Goal: Transaction & Acquisition: Purchase product/service

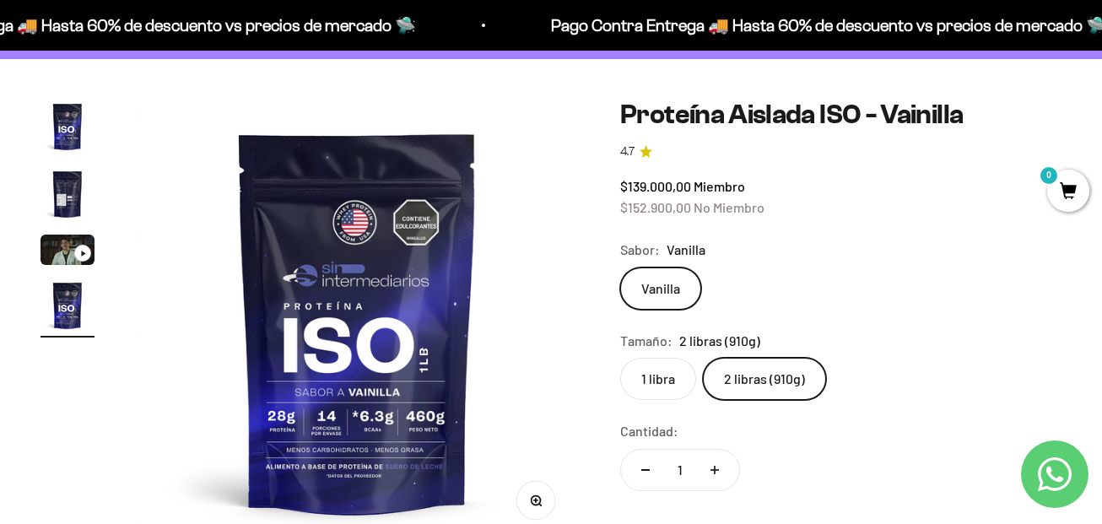
scroll to position [84, 0]
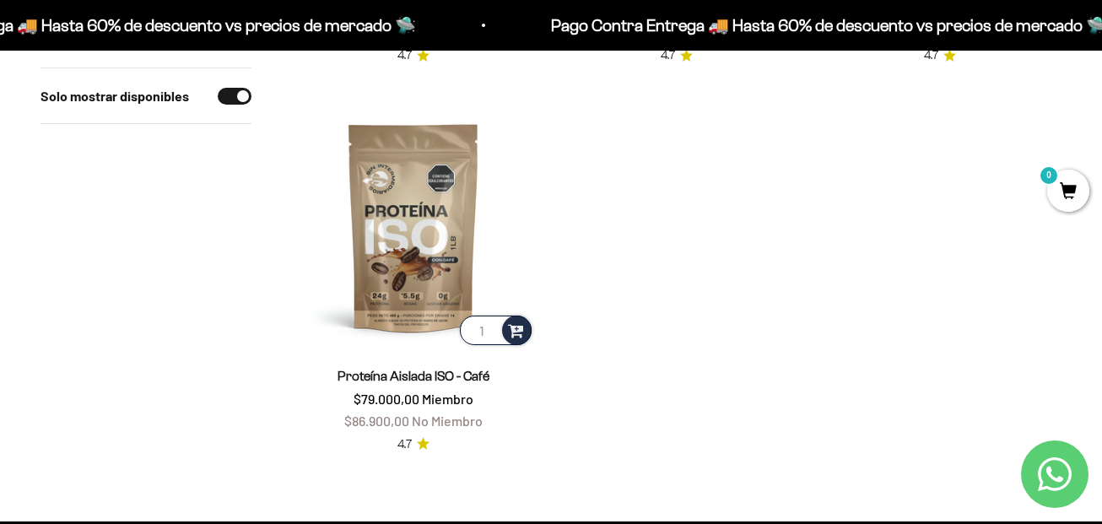
scroll to position [591, 0]
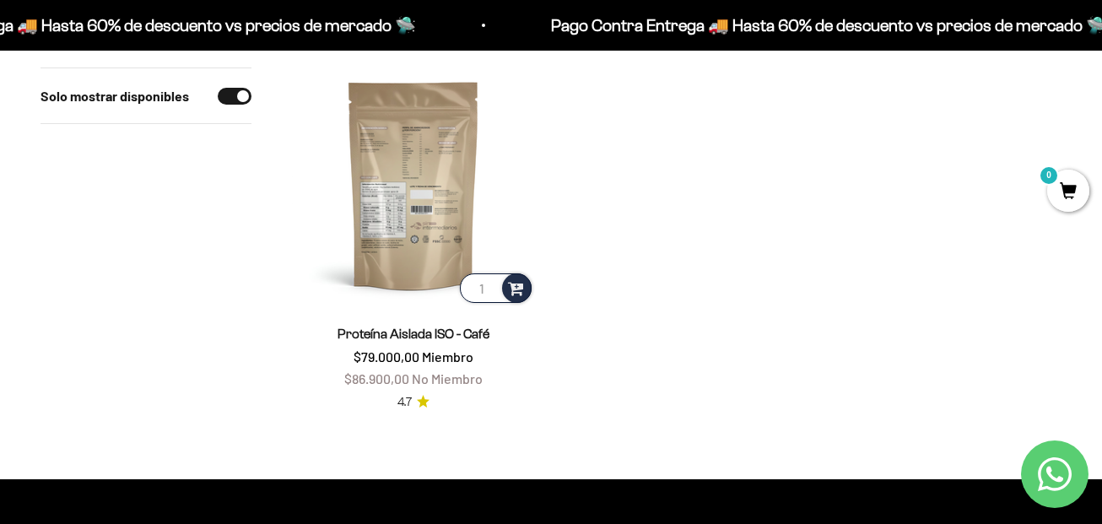
click at [418, 183] on img at bounding box center [413, 184] width 243 height 243
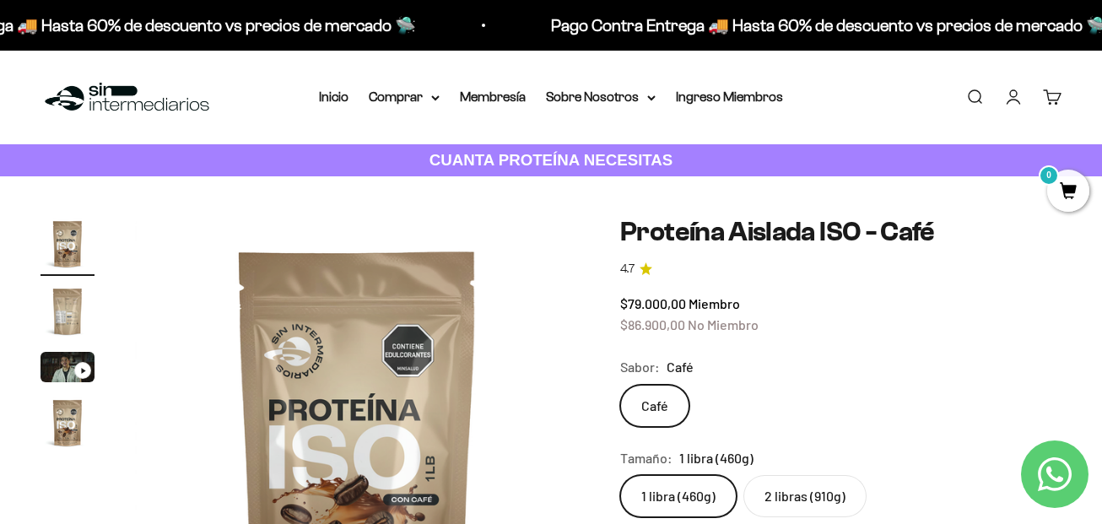
click at [63, 308] on img "Ir al artículo 2" at bounding box center [67, 311] width 54 height 54
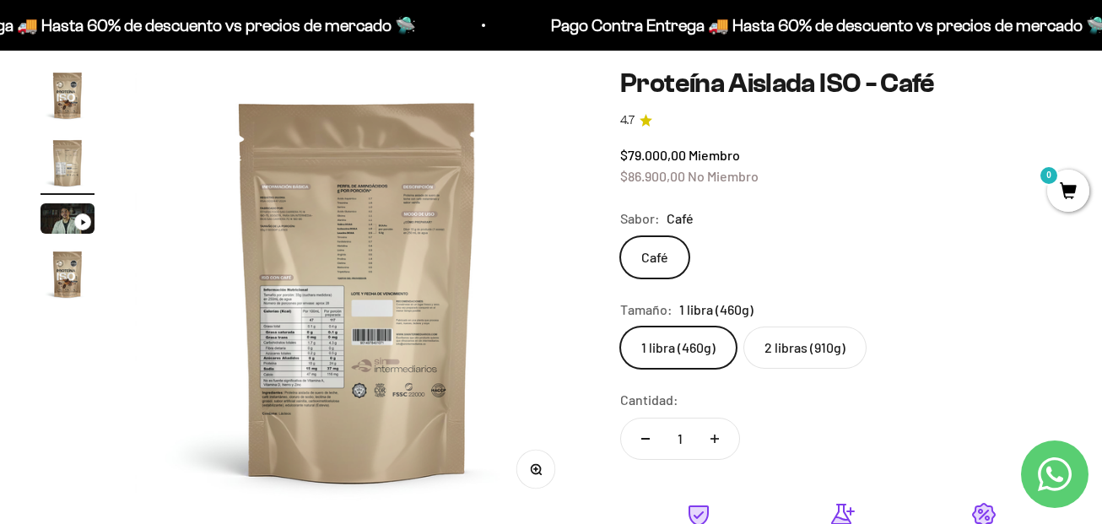
scroll to position [253, 0]
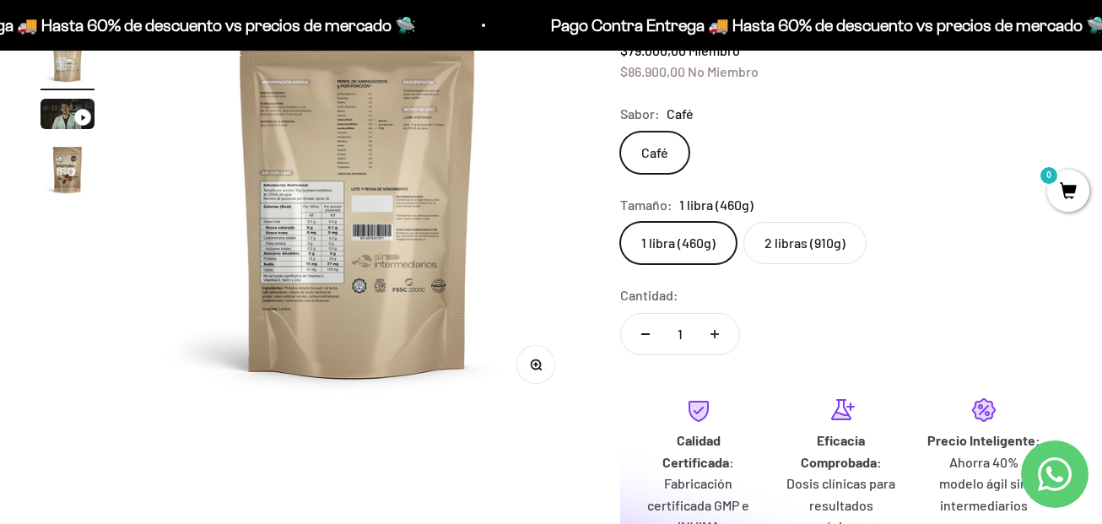
click at [83, 159] on img "Ir al artículo 4" at bounding box center [67, 170] width 54 height 54
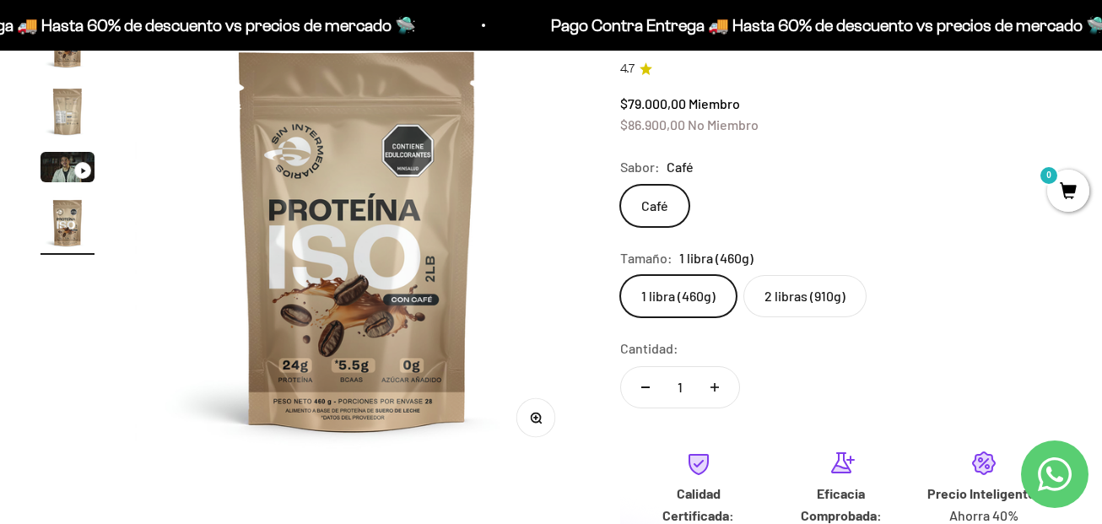
scroll to position [0, 0]
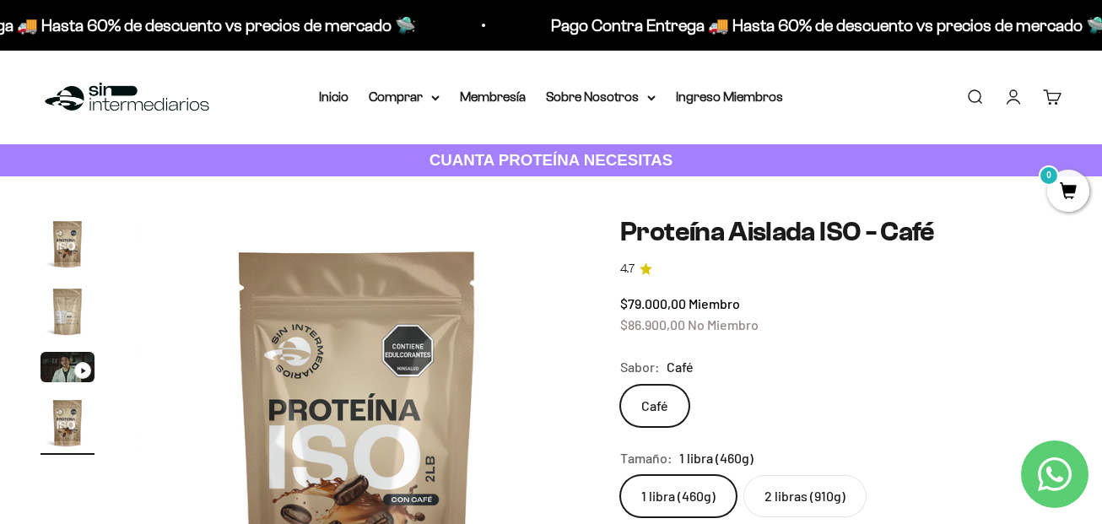
click at [63, 229] on img "Ir al artículo 1" at bounding box center [67, 244] width 54 height 54
click at [57, 299] on img "Ir al artículo 2" at bounding box center [67, 311] width 54 height 54
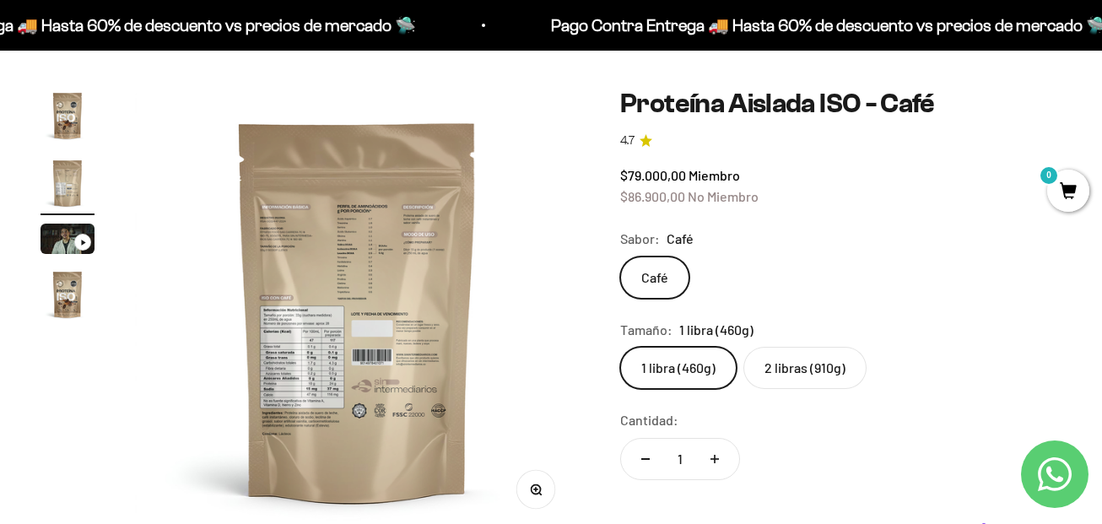
scroll to position [169, 0]
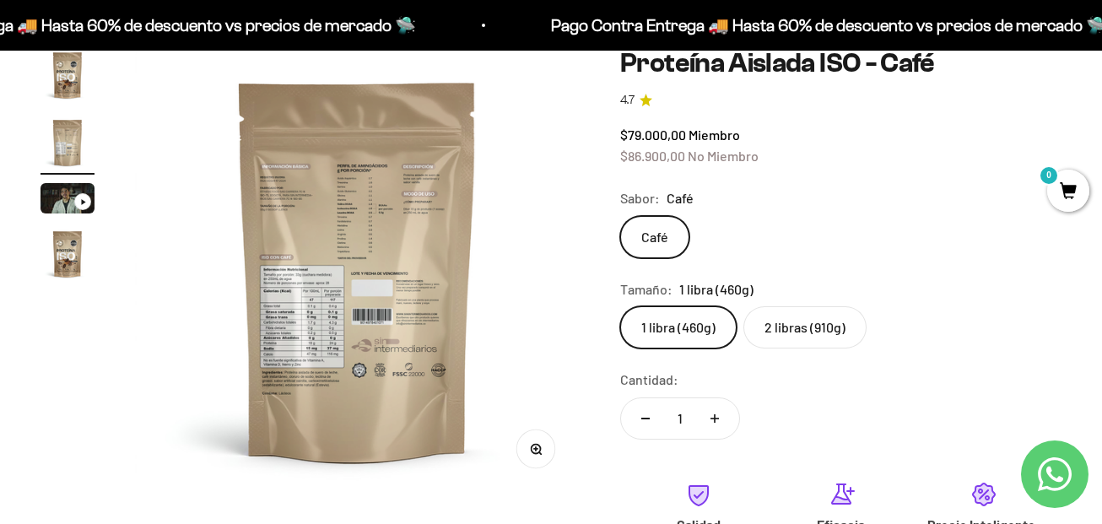
click at [545, 447] on button "Zoom" at bounding box center [536, 449] width 38 height 38
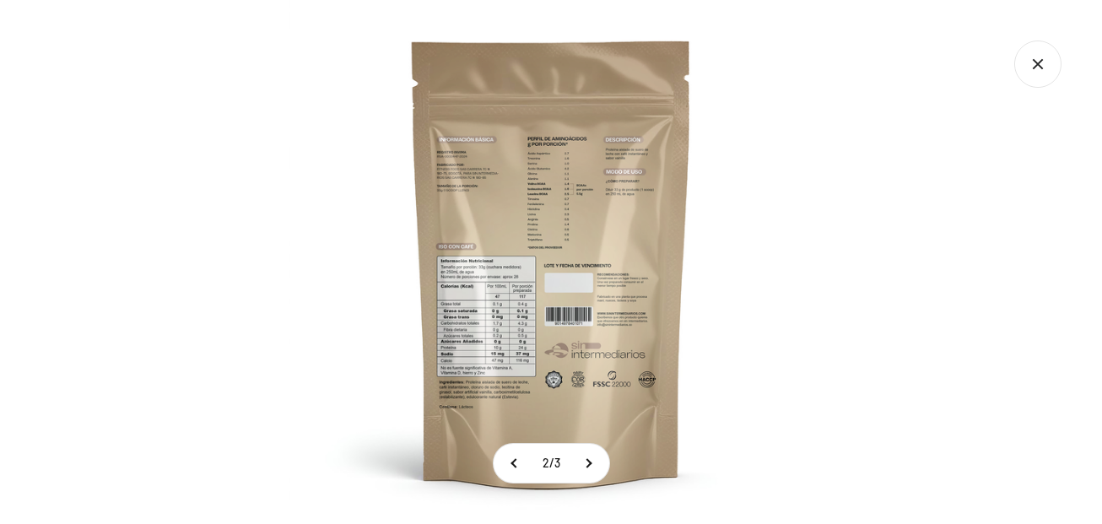
click at [575, 253] on img at bounding box center [551, 262] width 524 height 524
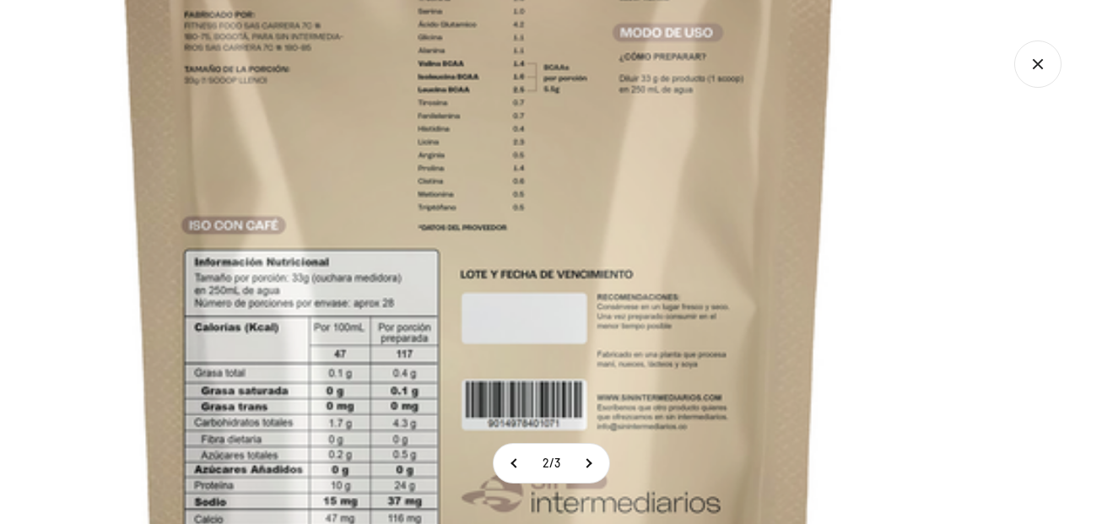
click at [481, 168] on img at bounding box center [479, 265] width 1350 height 1350
click at [903, 328] on img at bounding box center [479, 265] width 1350 height 1350
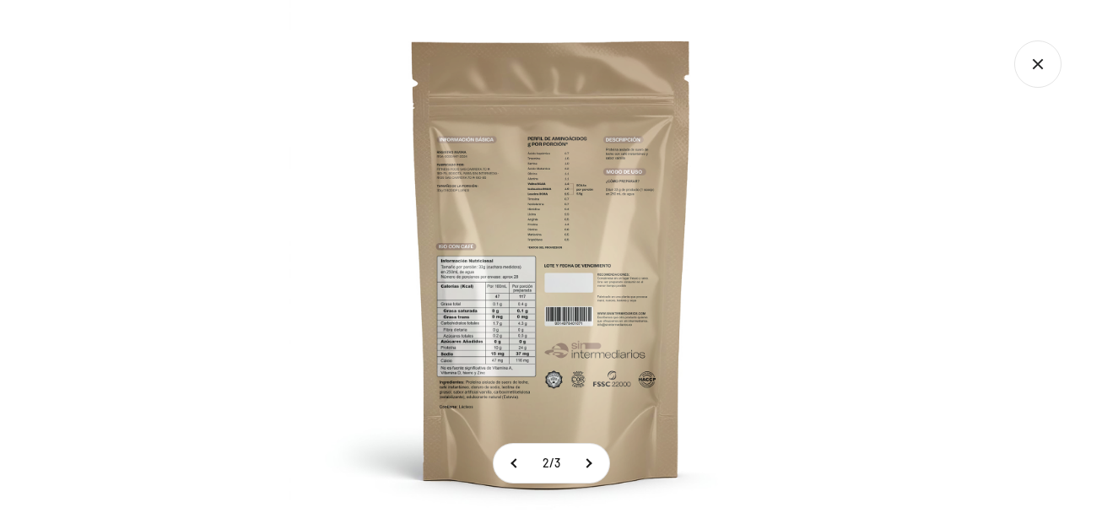
click at [518, 180] on img at bounding box center [551, 262] width 524 height 524
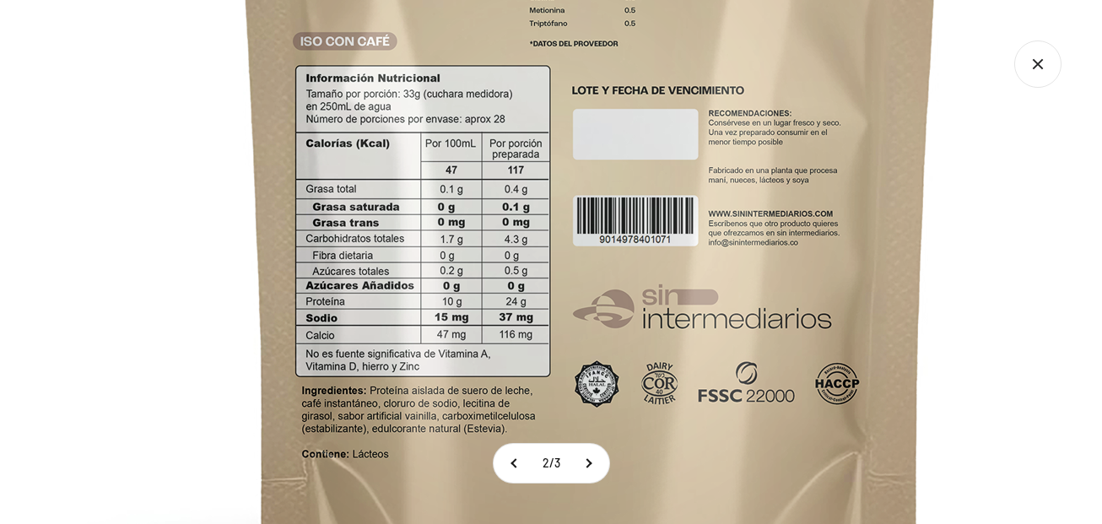
click at [695, 57] on img at bounding box center [591, 81] width 1350 height 1350
click at [503, 471] on button at bounding box center [514, 463] width 42 height 39
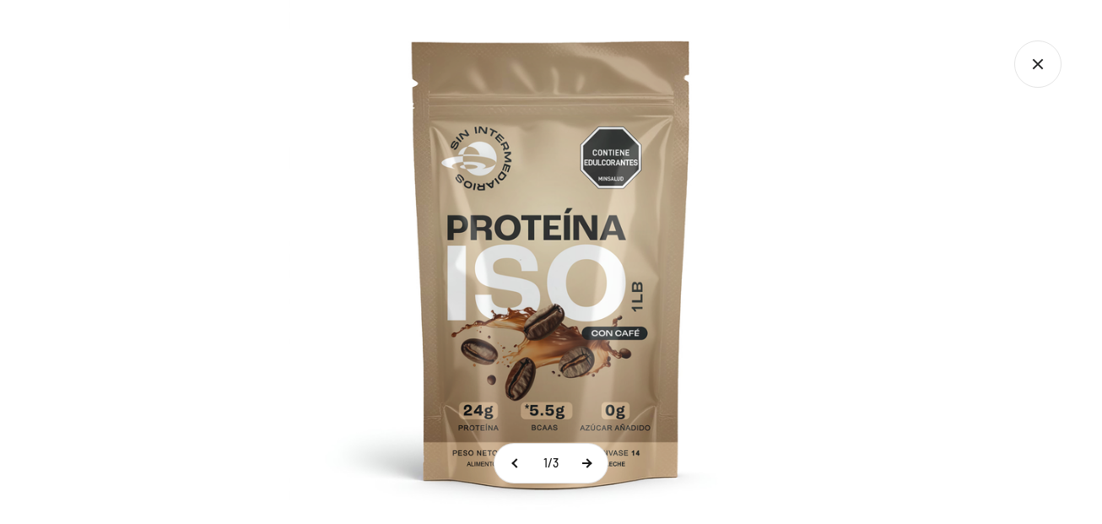
click at [593, 474] on button at bounding box center [586, 463] width 42 height 39
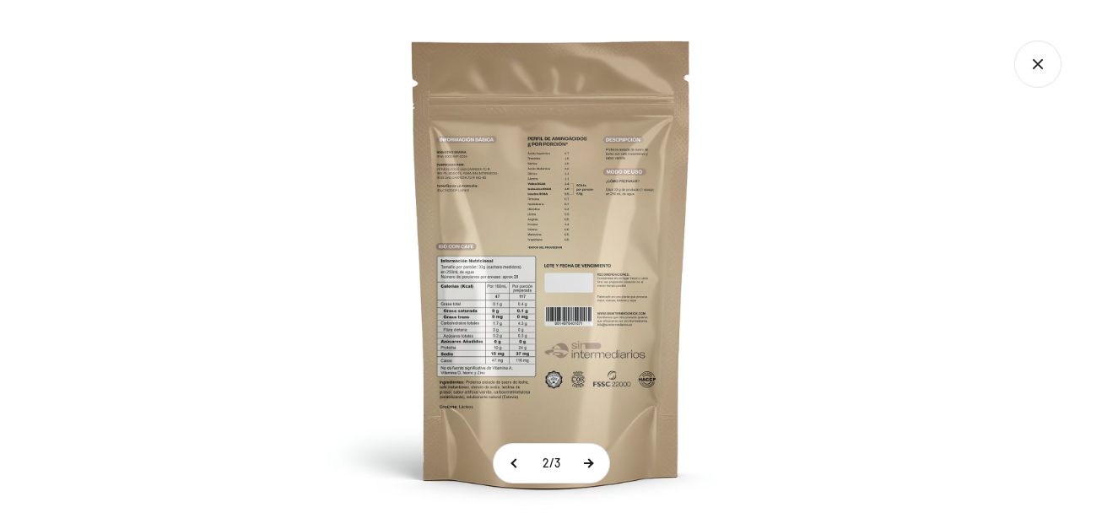
click at [592, 472] on button at bounding box center [588, 463] width 42 height 39
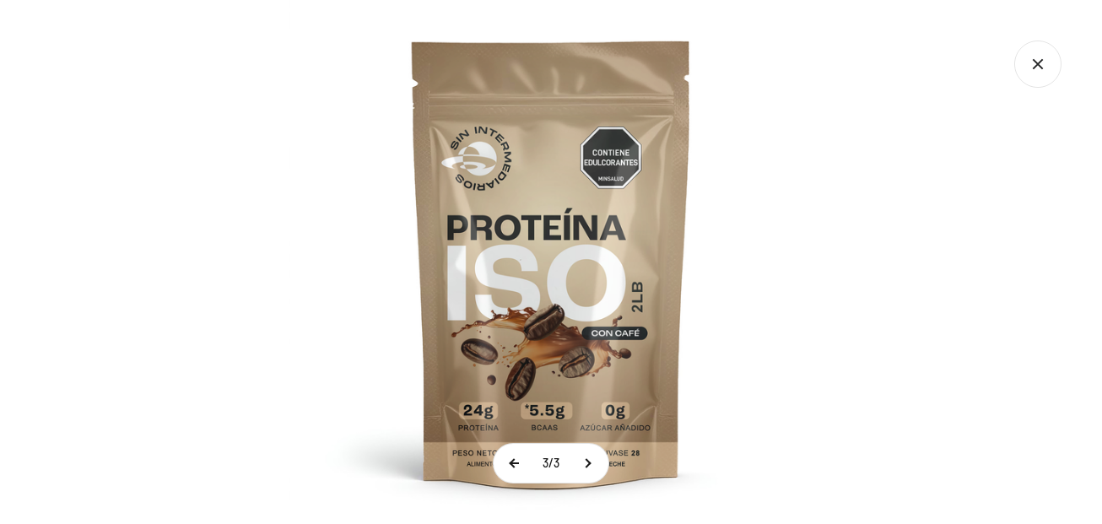
click at [506, 467] on button at bounding box center [514, 463] width 42 height 39
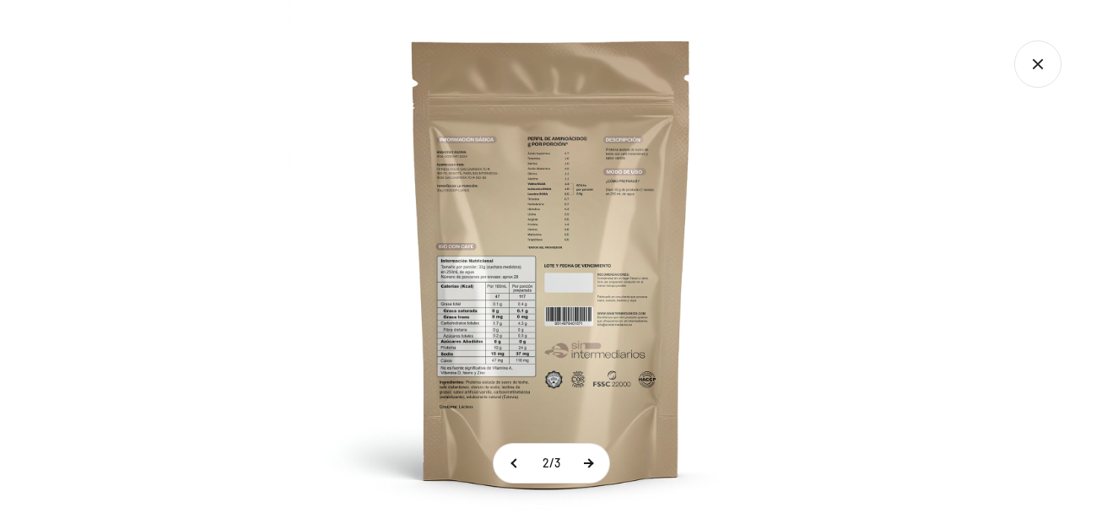
click at [598, 461] on button at bounding box center [588, 463] width 42 height 39
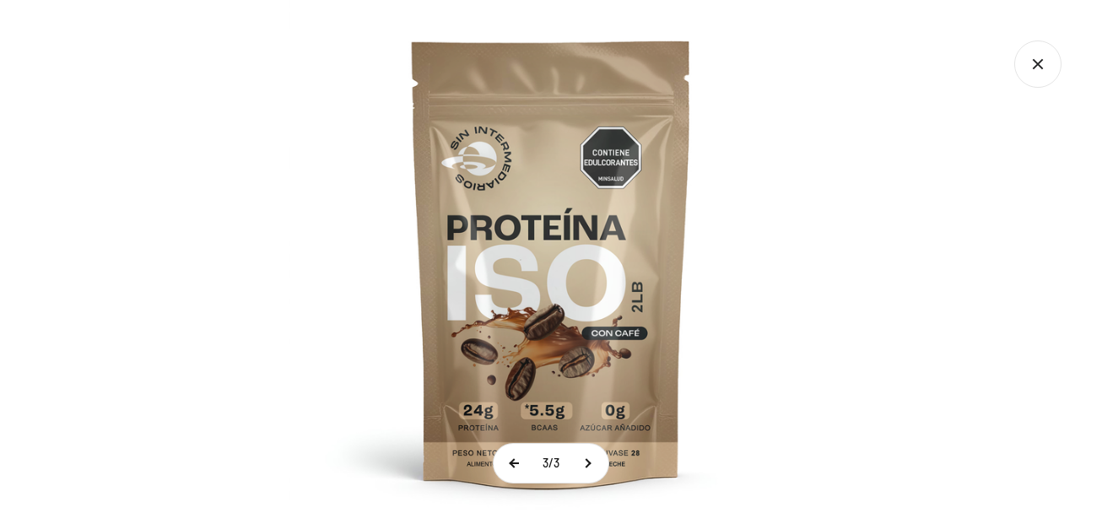
click at [514, 468] on button at bounding box center [514, 463] width 42 height 39
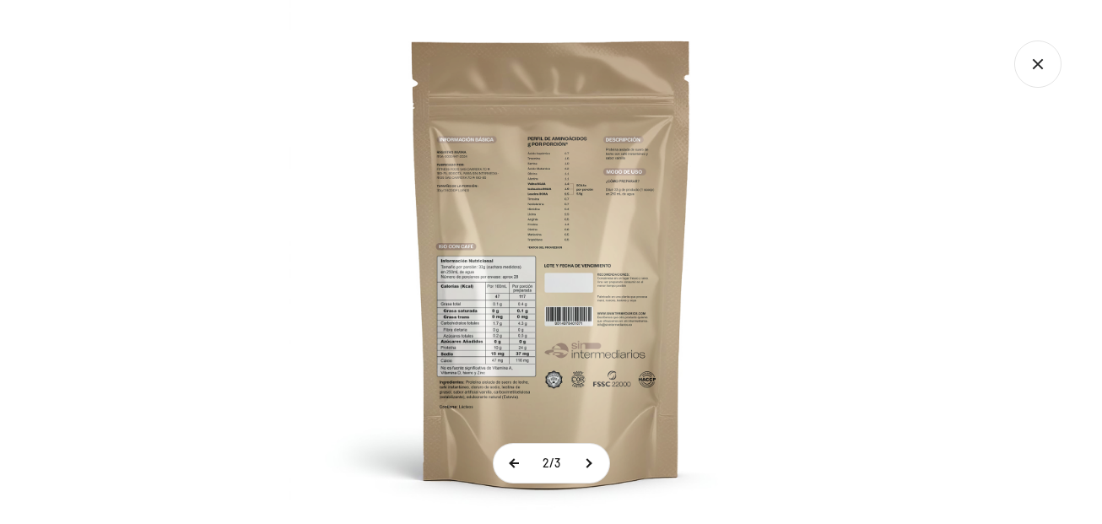
click at [513, 468] on button at bounding box center [514, 463] width 42 height 39
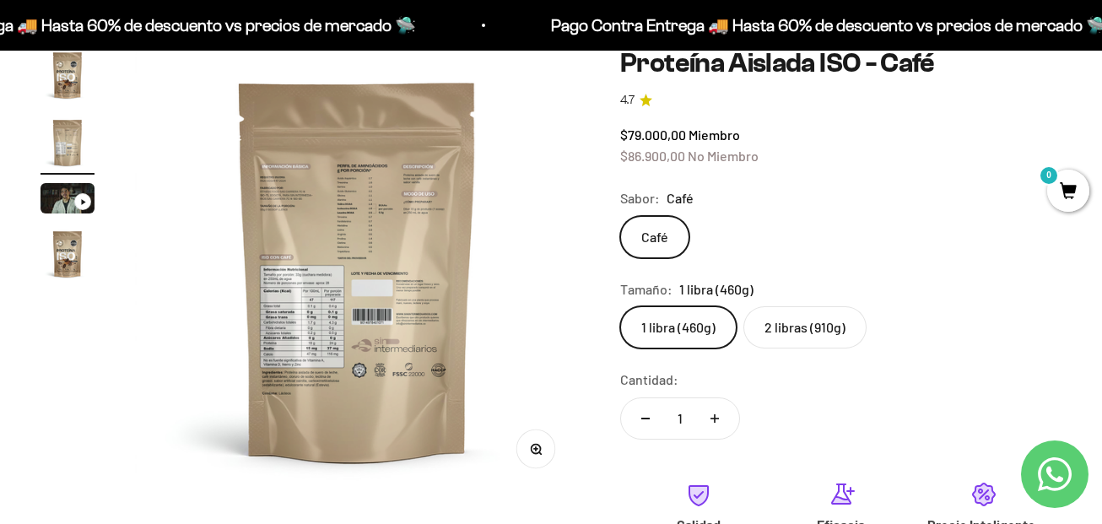
click at [389, 205] on img at bounding box center [357, 270] width 445 height 445
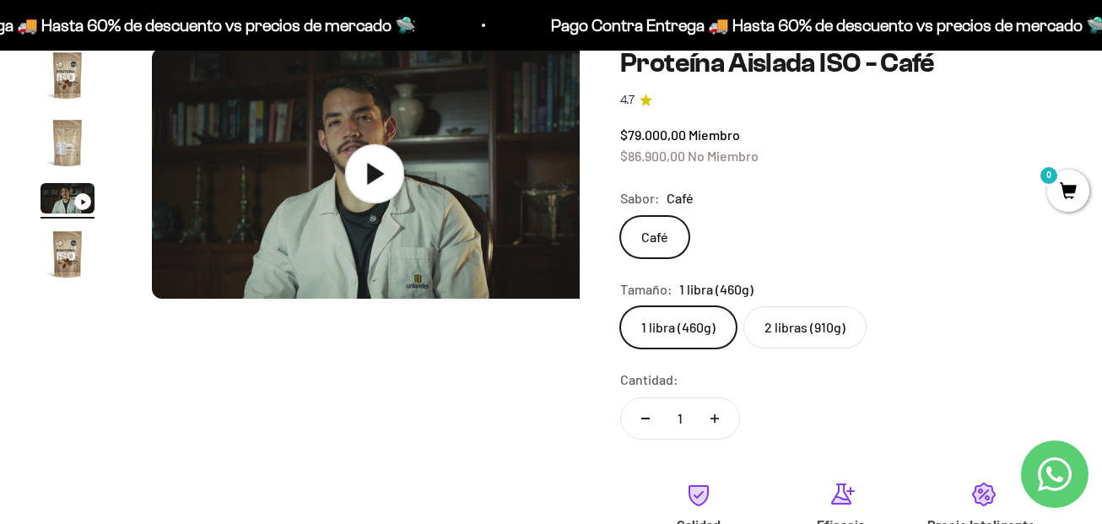
scroll to position [0, 909]
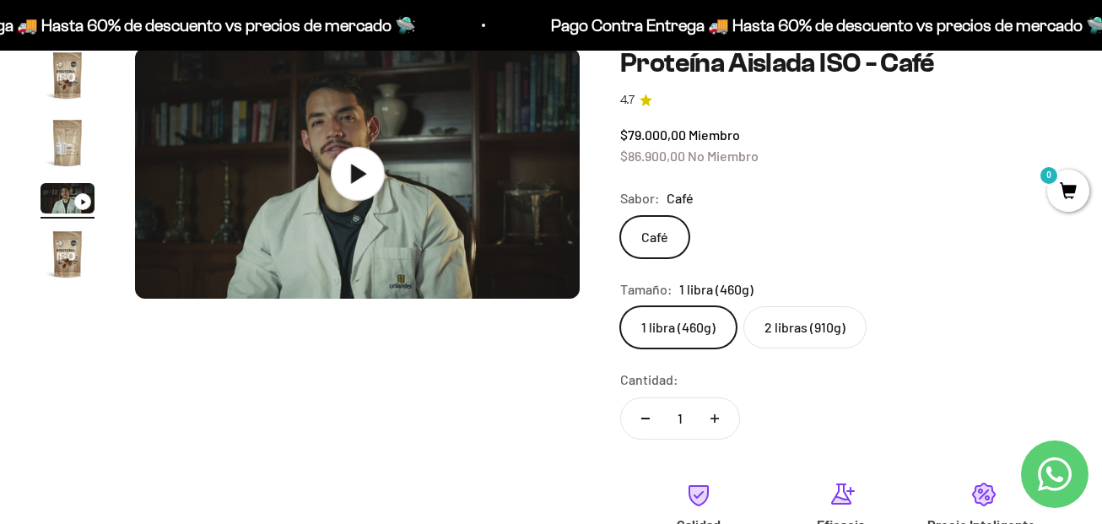
click at [68, 67] on img "Ir al artículo 1" at bounding box center [67, 75] width 54 height 54
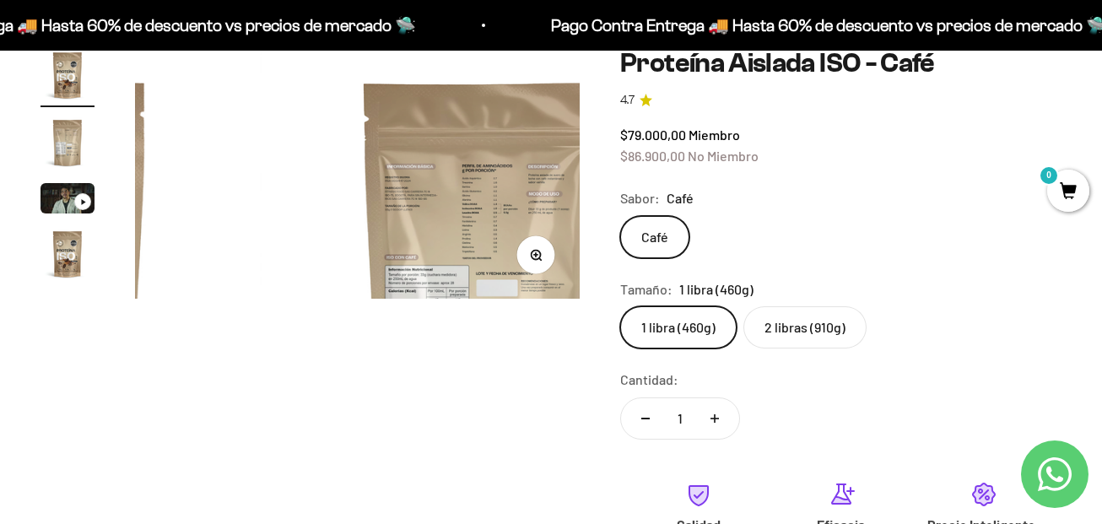
scroll to position [0, 0]
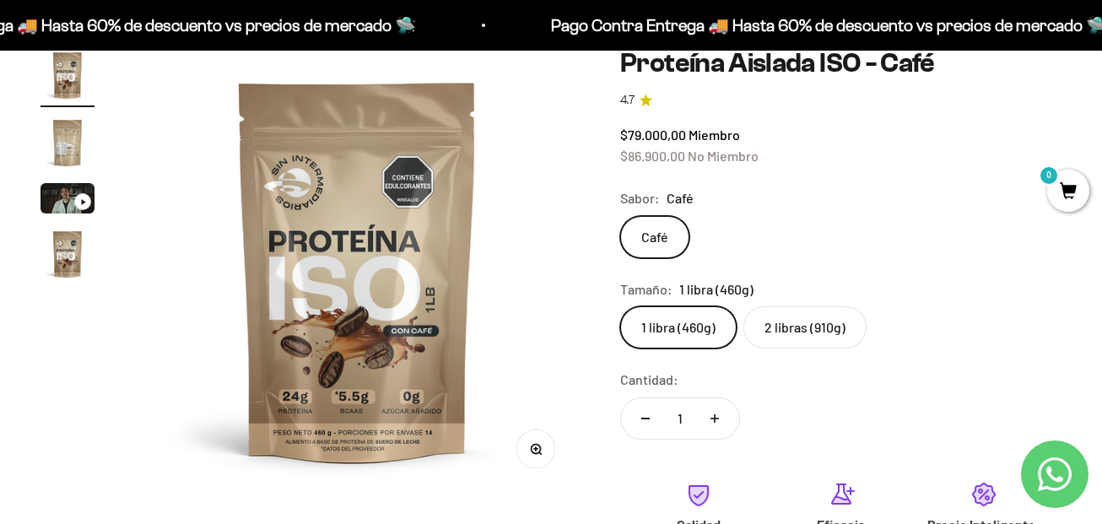
click at [542, 448] on button "Zoom" at bounding box center [536, 449] width 38 height 38
click at [78, 143] on img "Ir al artículo 2" at bounding box center [67, 143] width 54 height 54
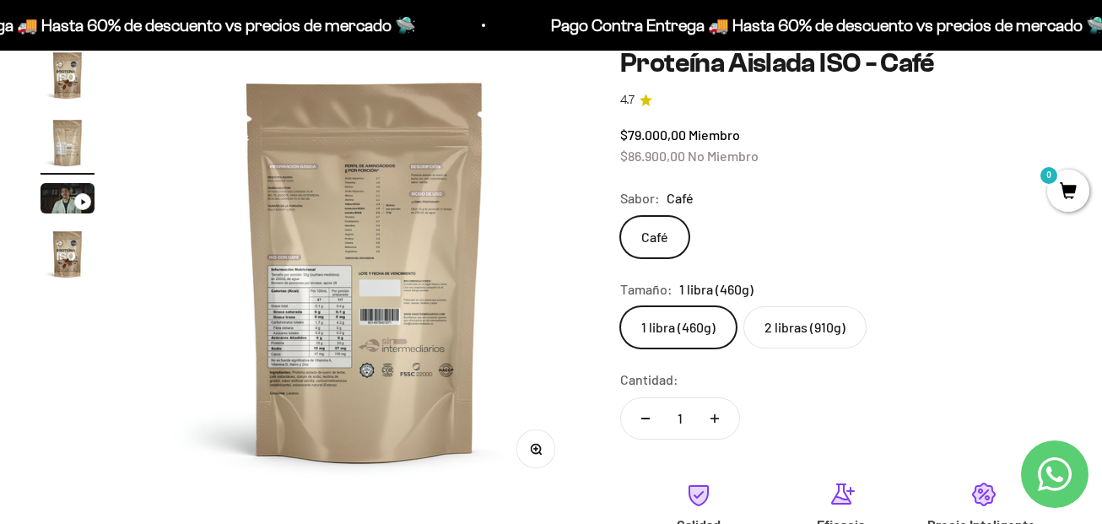
scroll to position [0, 455]
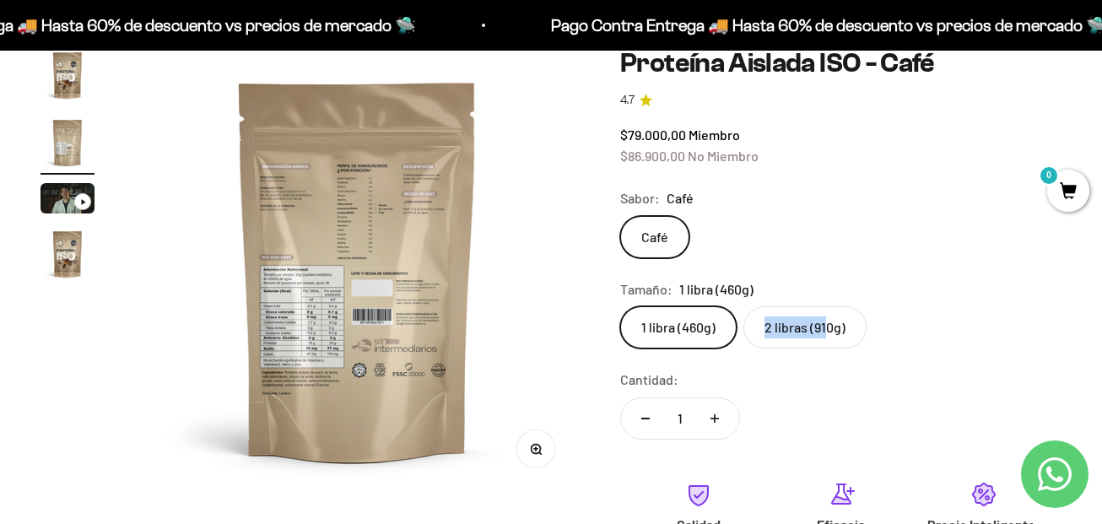
click at [827, 346] on label "2 libras (910g)" at bounding box center [804, 327] width 123 height 42
click at [824, 337] on label "2 libras (910g)" at bounding box center [804, 327] width 123 height 42
click at [620, 306] on input "2 libras (910g)" at bounding box center [619, 305] width 1 height 1
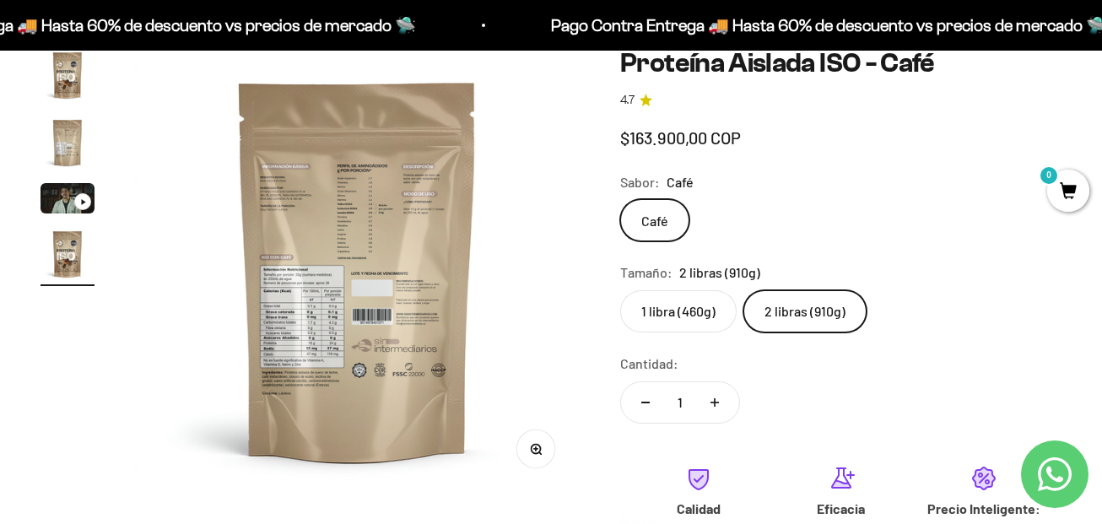
scroll to position [0, 1364]
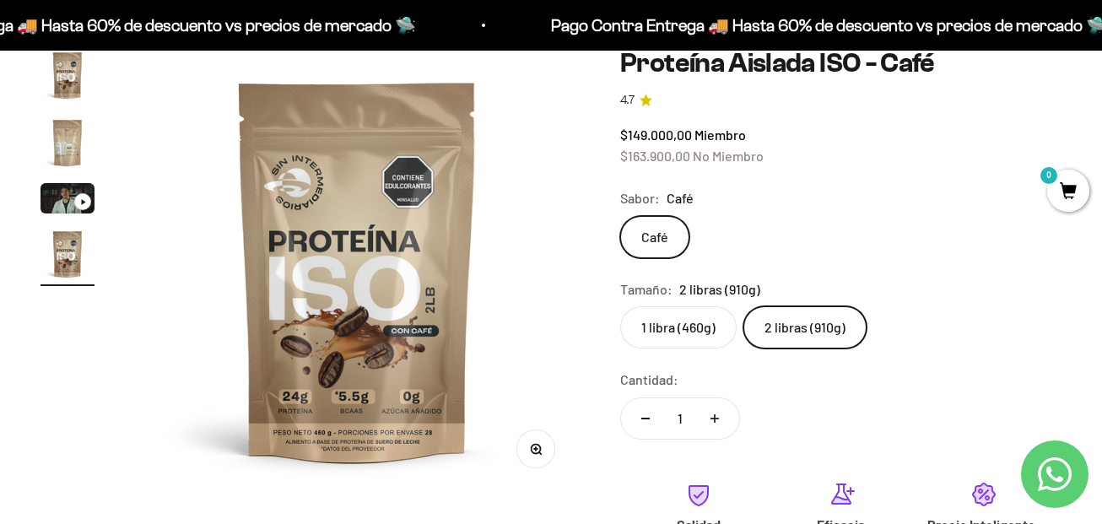
click at [52, 71] on img "Ir al artículo 1" at bounding box center [67, 75] width 54 height 54
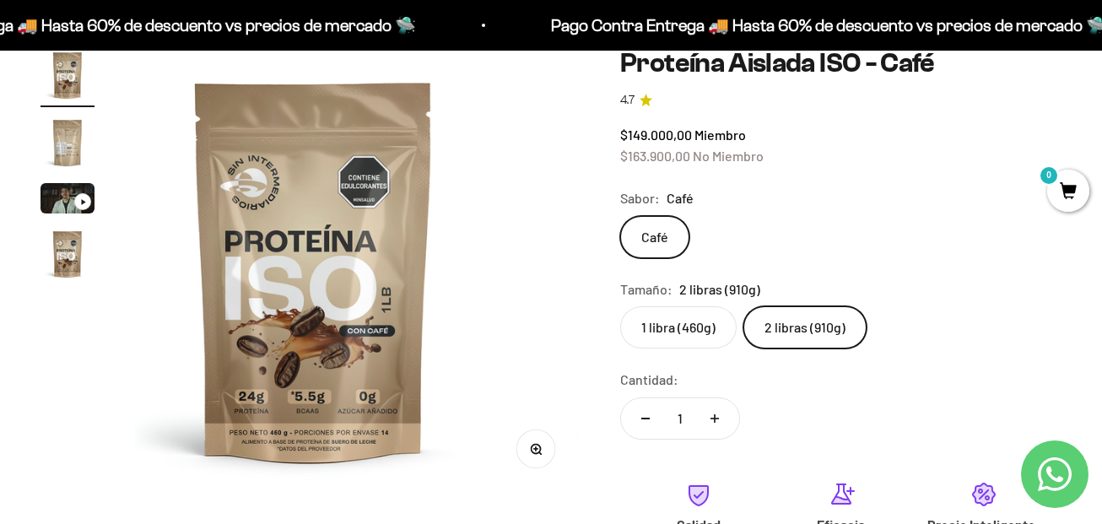
scroll to position [0, 0]
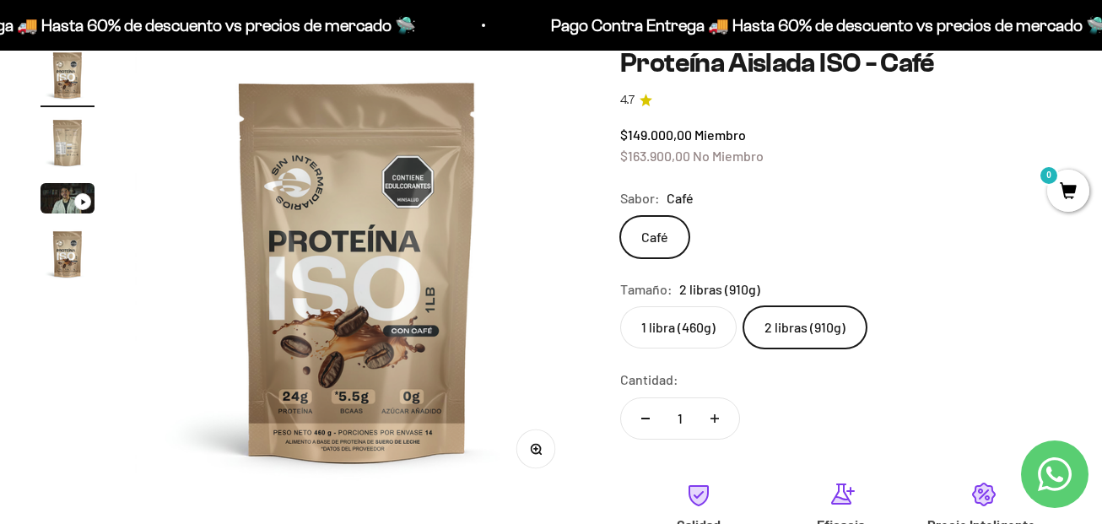
click at [781, 326] on label "2 libras (910g)" at bounding box center [804, 327] width 123 height 42
click at [620, 306] on input "2 libras (910g)" at bounding box center [619, 305] width 1 height 1
click at [64, 128] on img "Ir al artículo 2" at bounding box center [67, 143] width 54 height 54
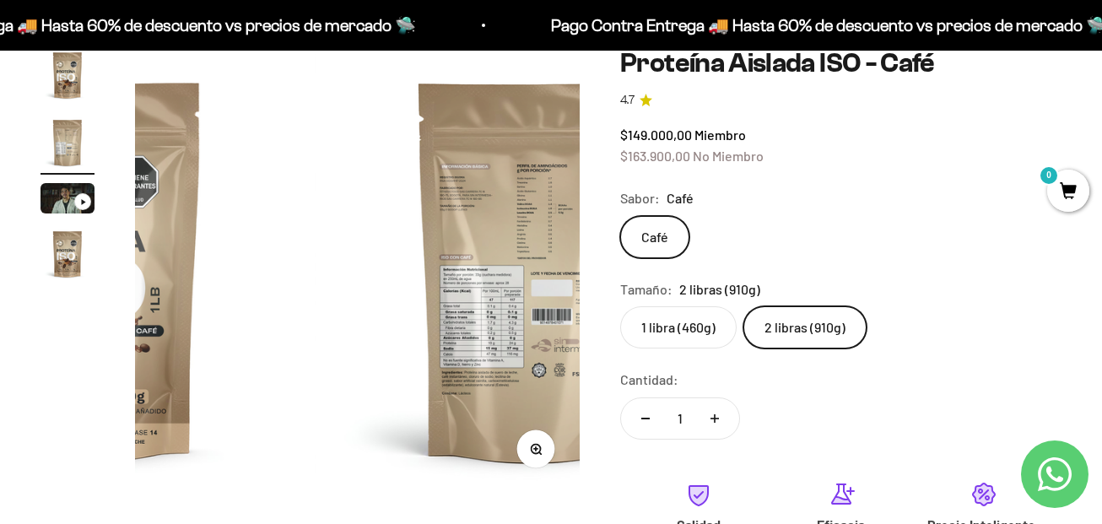
scroll to position [0, 455]
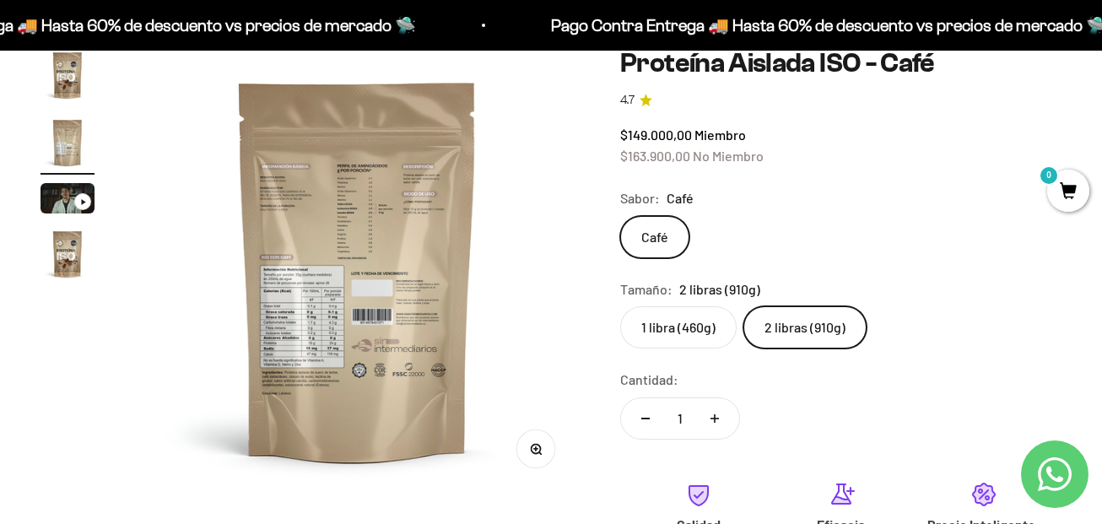
click at [317, 230] on img at bounding box center [357, 270] width 445 height 445
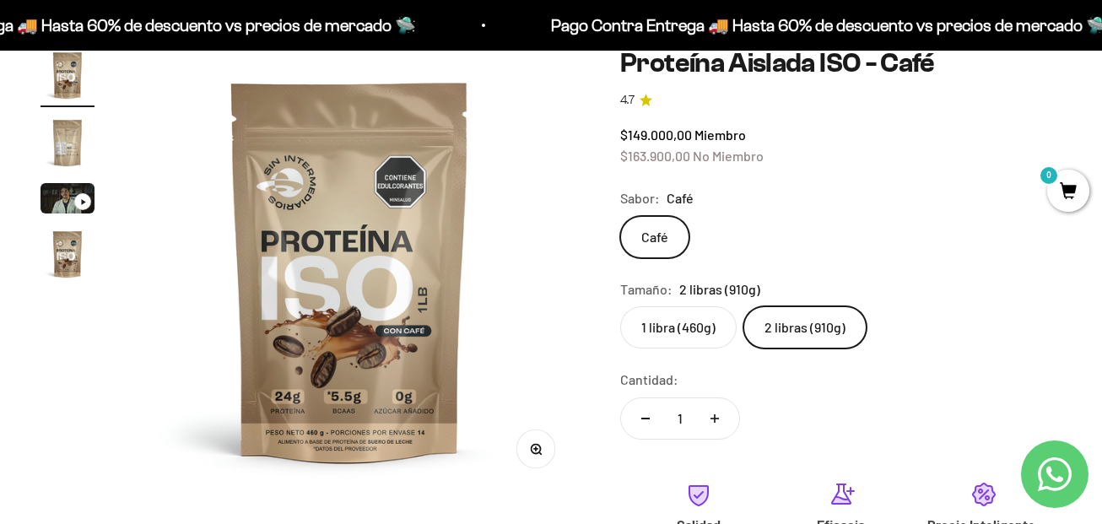
scroll to position [0, 0]
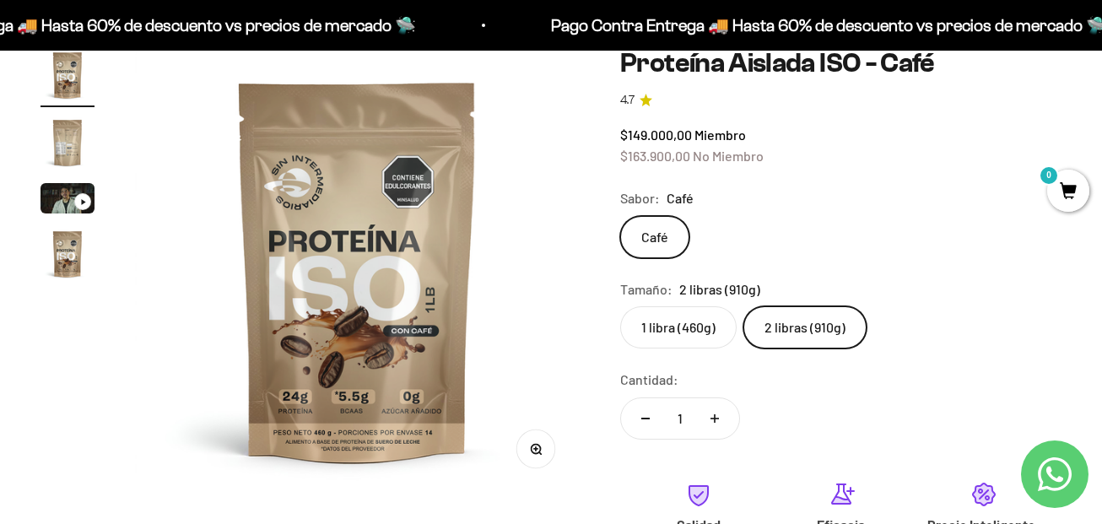
click at [73, 154] on img "Ir al artículo 2" at bounding box center [67, 143] width 54 height 54
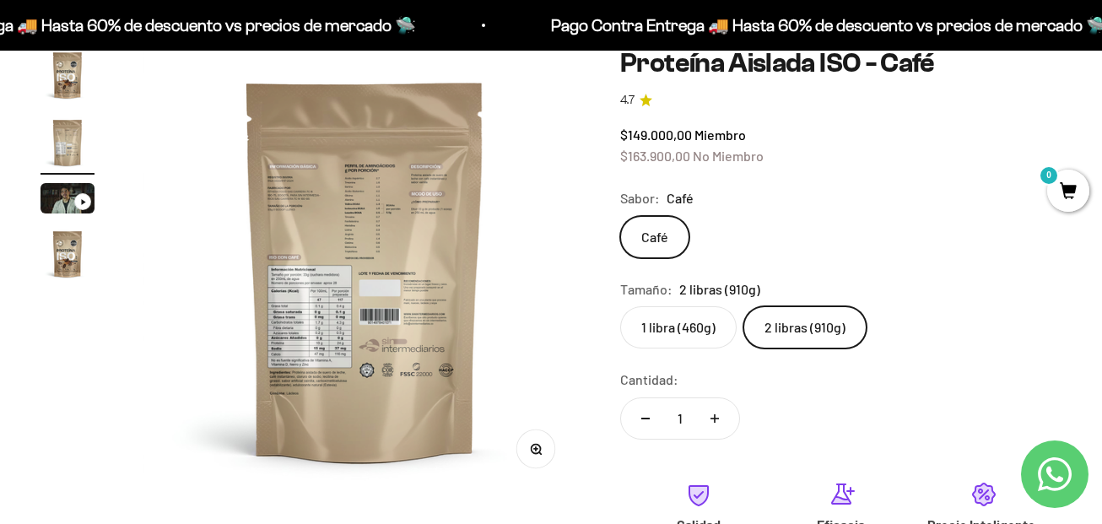
scroll to position [0, 455]
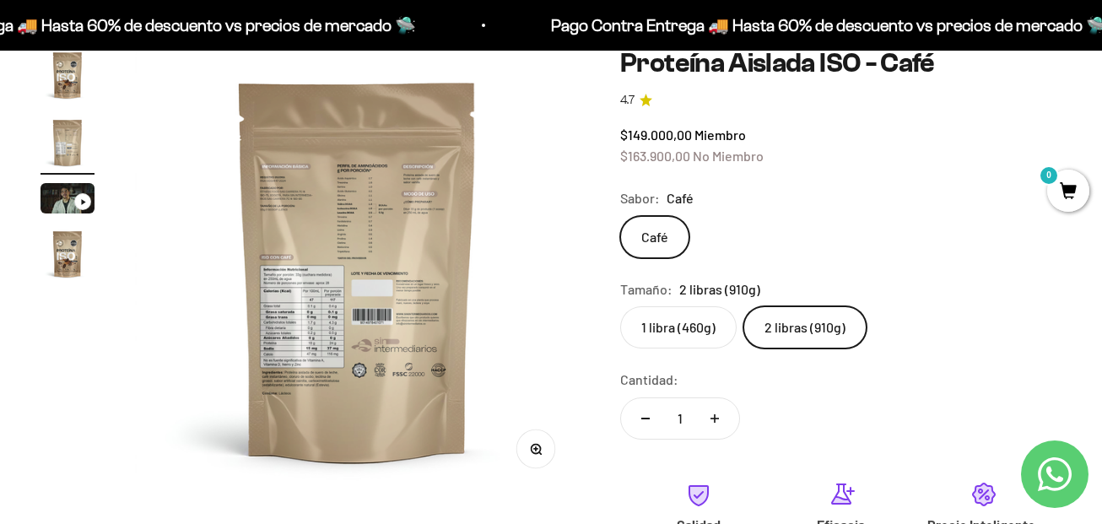
click at [538, 461] on button "Zoom" at bounding box center [536, 449] width 38 height 38
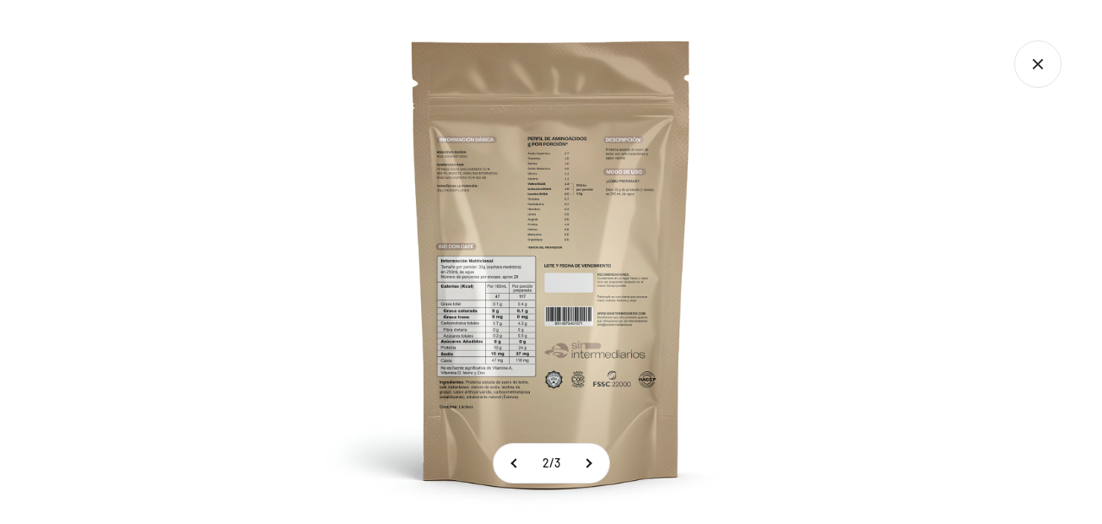
click at [572, 218] on img at bounding box center [551, 262] width 524 height 524
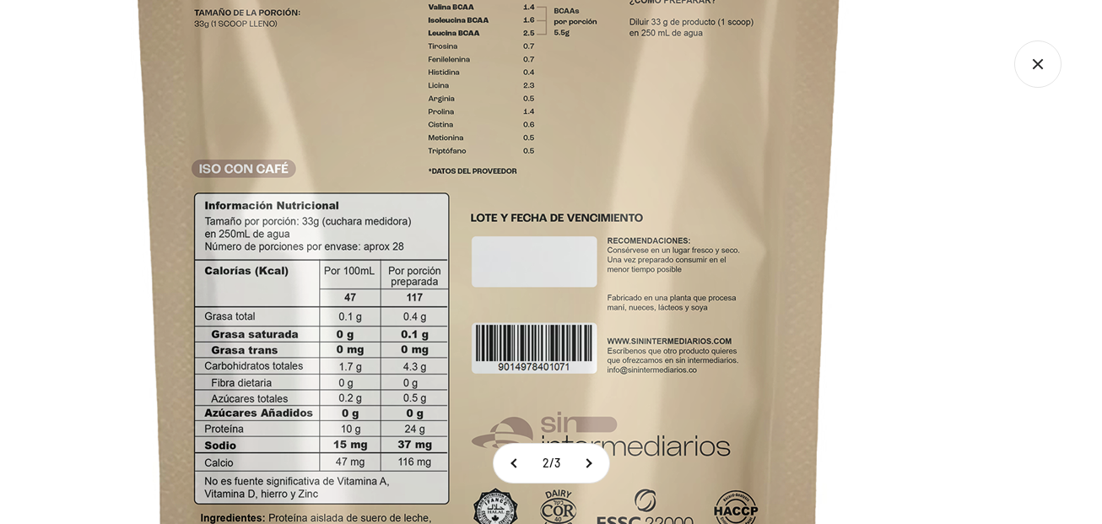
click at [361, 31] on img at bounding box center [489, 209] width 1350 height 1350
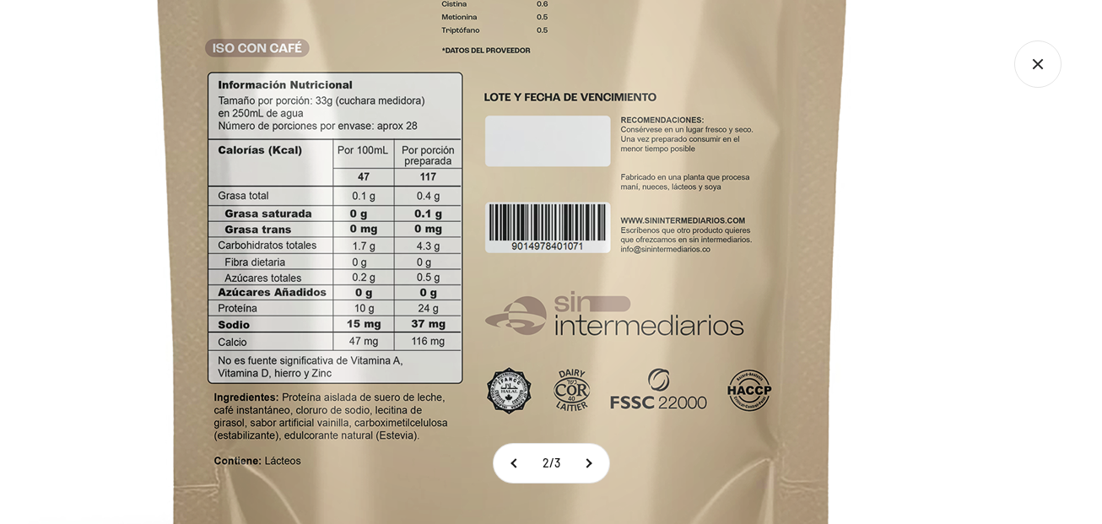
click at [413, 177] on img at bounding box center [503, 88] width 1350 height 1350
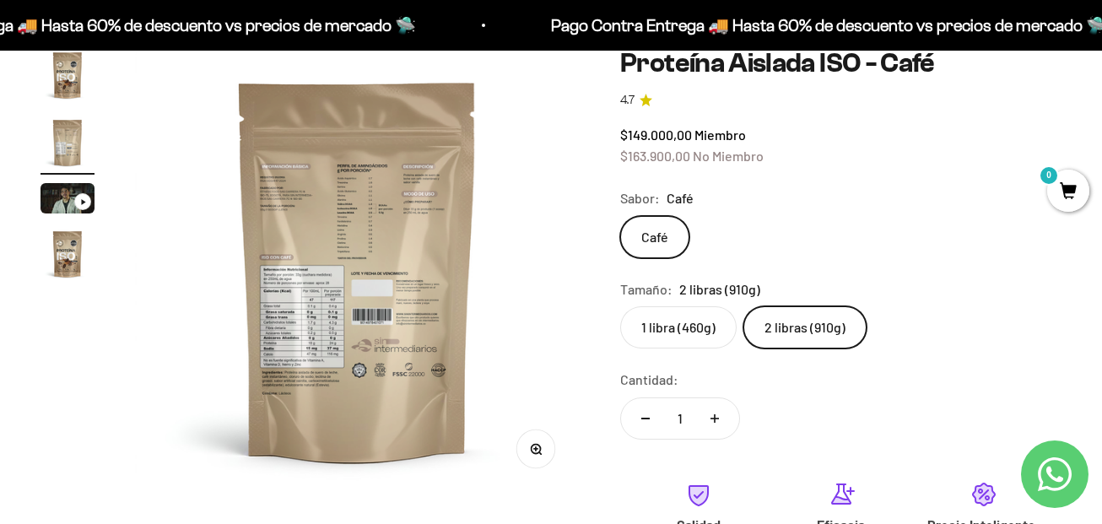
click at [817, 309] on label "2 libras (910g)" at bounding box center [804, 327] width 123 height 42
click at [620, 306] on input "2 libras (910g)" at bounding box center [619, 305] width 1 height 1
click at [817, 342] on label "2 libras (910g)" at bounding box center [804, 327] width 123 height 42
click at [620, 306] on input "2 libras (910g)" at bounding box center [619, 305] width 1 height 1
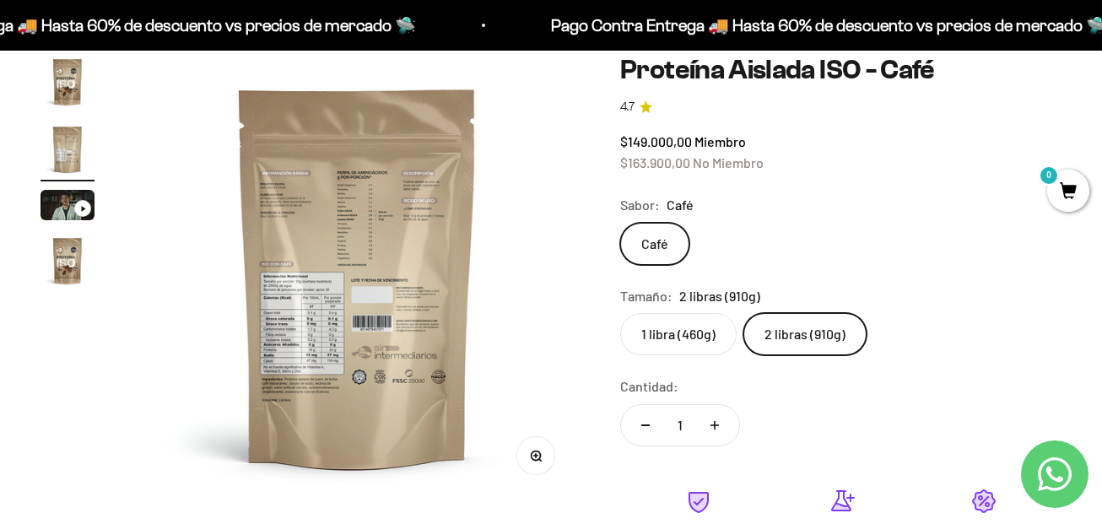
scroll to position [169, 0]
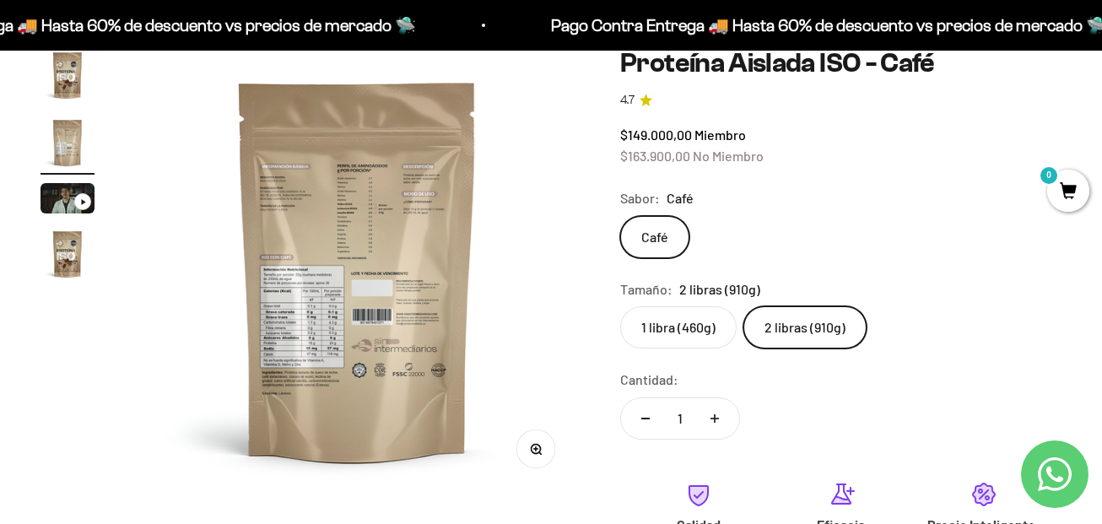
click at [698, 325] on label "1 libra (460g)" at bounding box center [678, 327] width 116 height 42
click at [620, 306] on input "1 libra (460g)" at bounding box center [619, 305] width 1 height 1
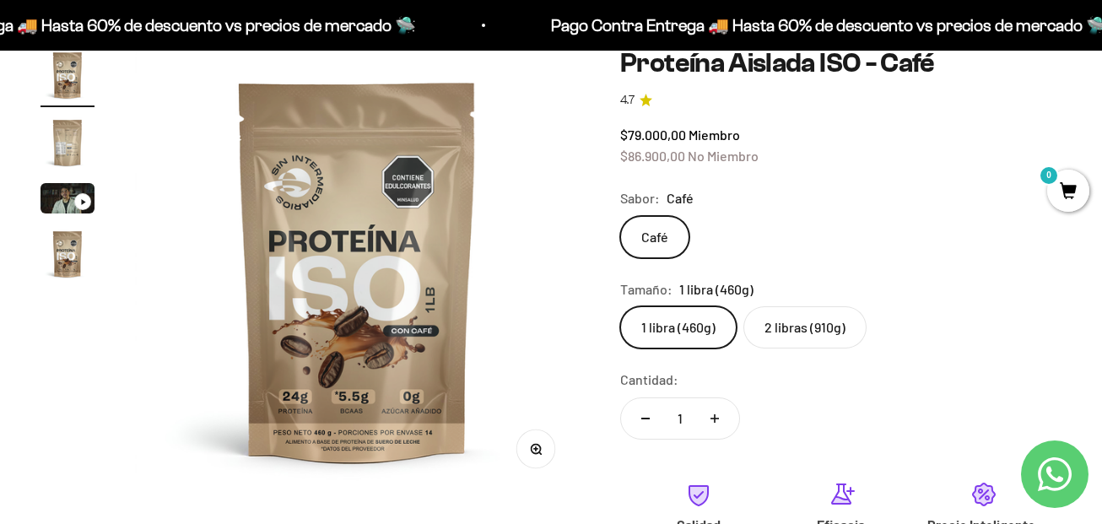
click at [840, 330] on label "2 libras (910g)" at bounding box center [804, 327] width 123 height 42
click at [620, 306] on input "2 libras (910g)" at bounding box center [619, 305] width 1 height 1
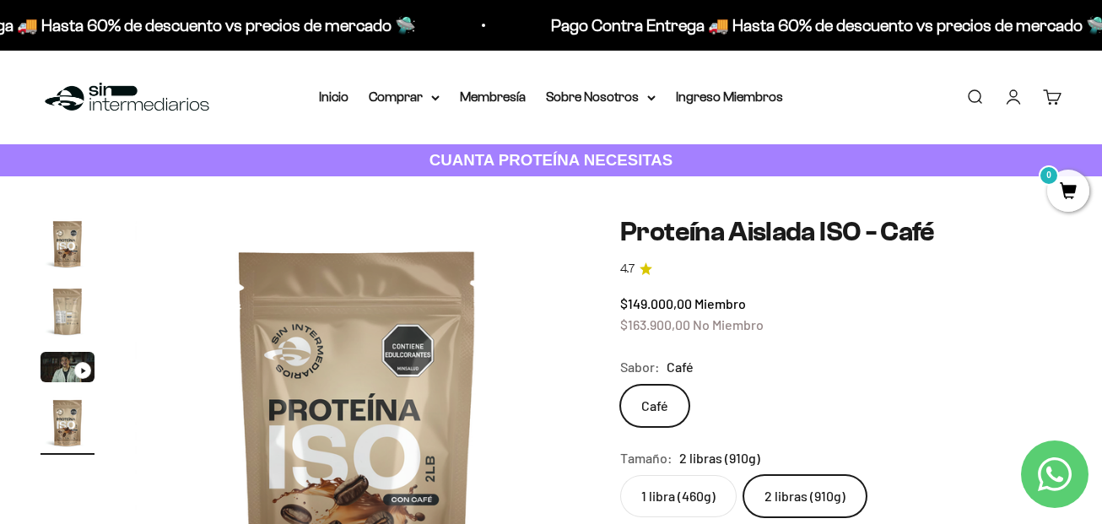
click at [118, 106] on img at bounding box center [126, 97] width 173 height 36
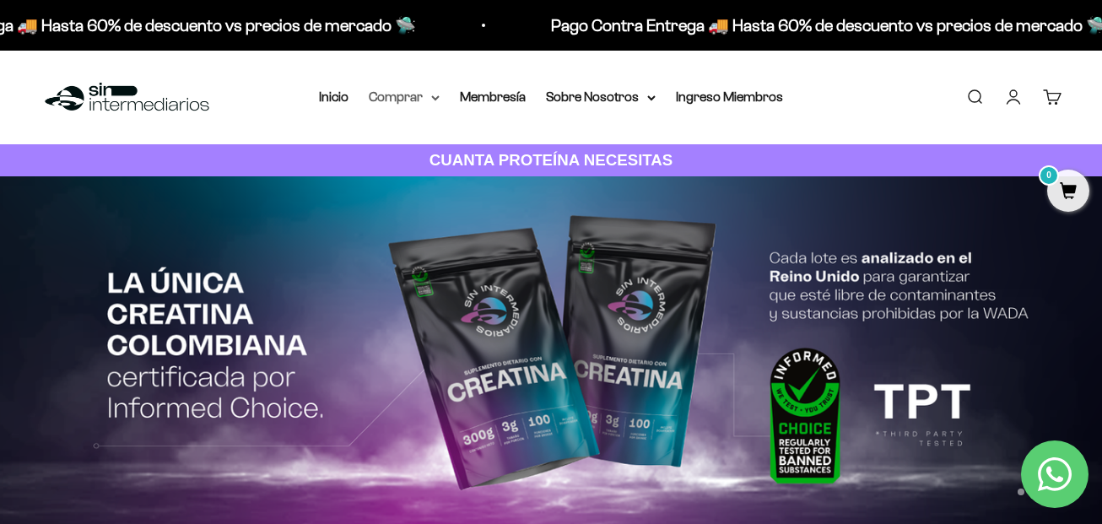
click at [432, 100] on icon at bounding box center [435, 98] width 8 height 6
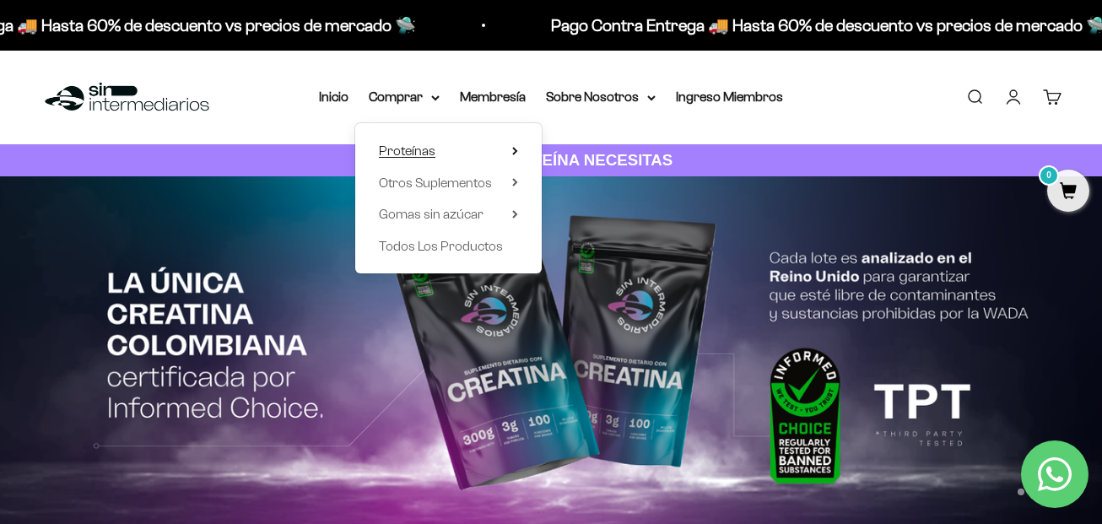
click at [427, 155] on span "Proteínas" at bounding box center [407, 150] width 57 height 14
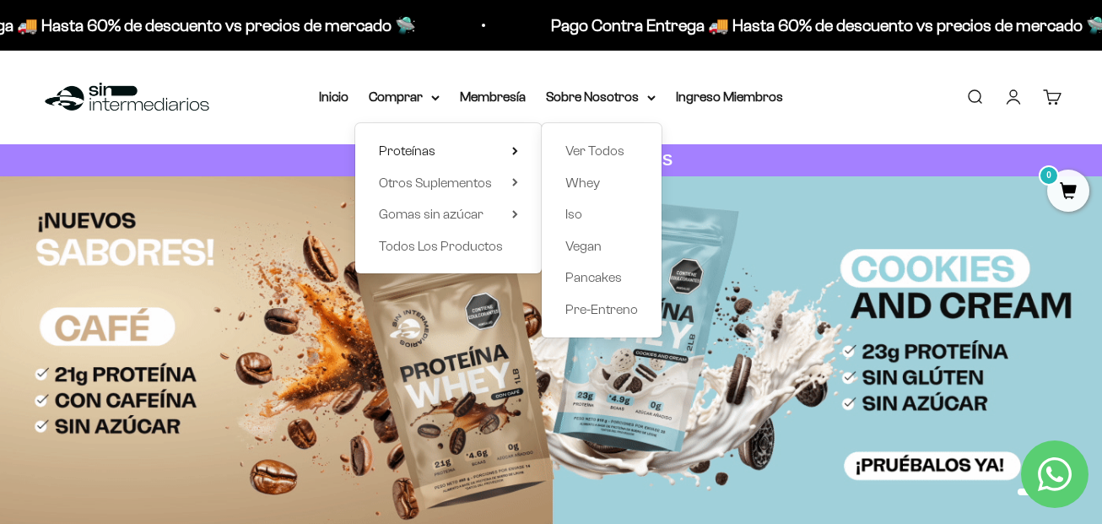
click at [563, 215] on div "Ver Todos Whey Iso Vegan Pancakes Pre-Entreno" at bounding box center [602, 230] width 120 height 214
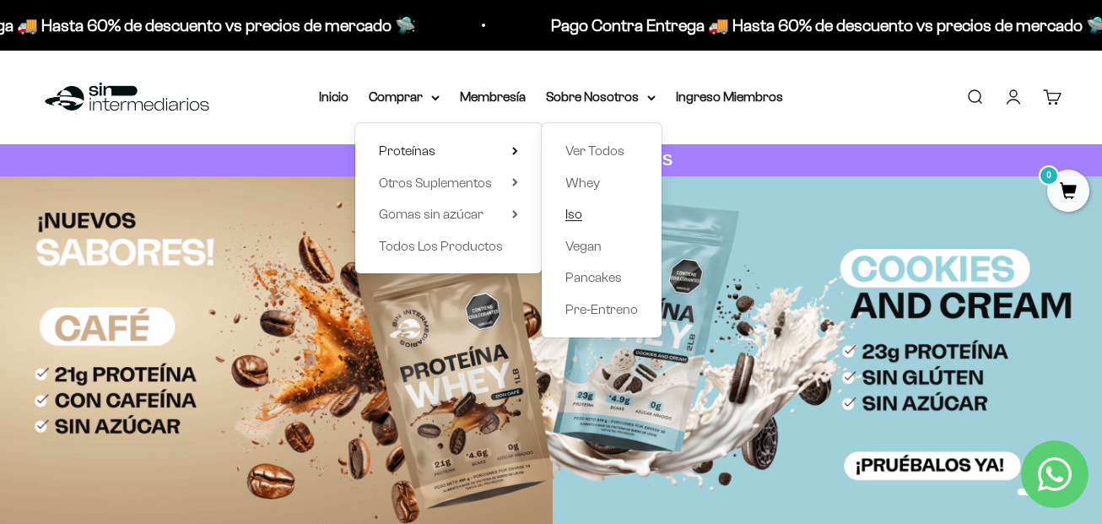
click at [572, 214] on span "Iso" at bounding box center [573, 214] width 17 height 14
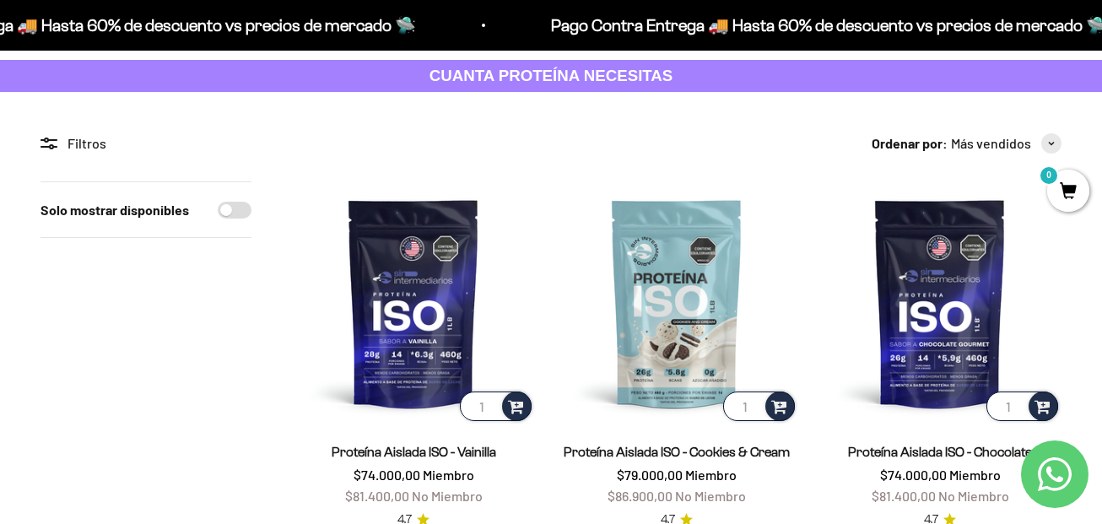
scroll to position [169, 0]
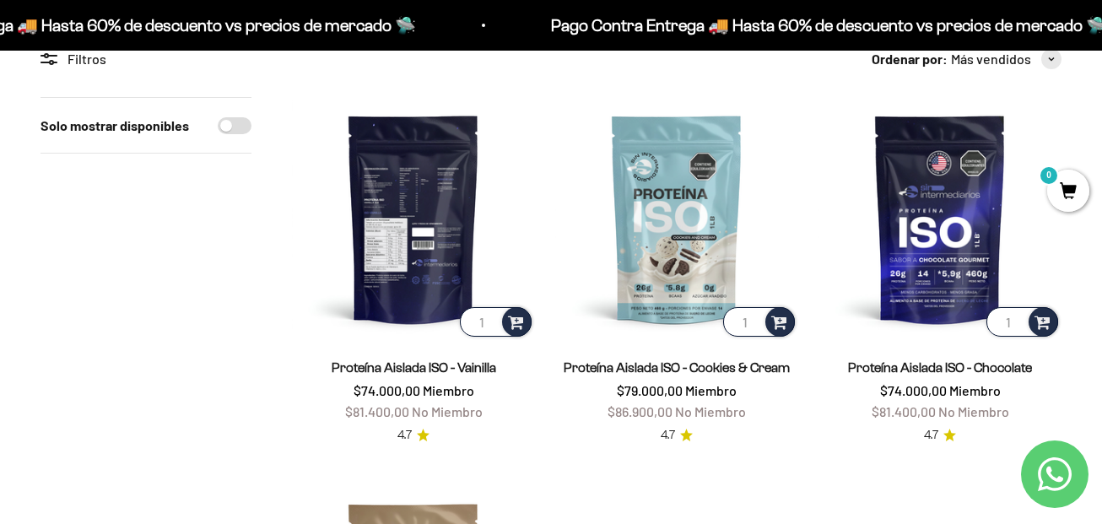
click at [404, 226] on img at bounding box center [413, 218] width 243 height 243
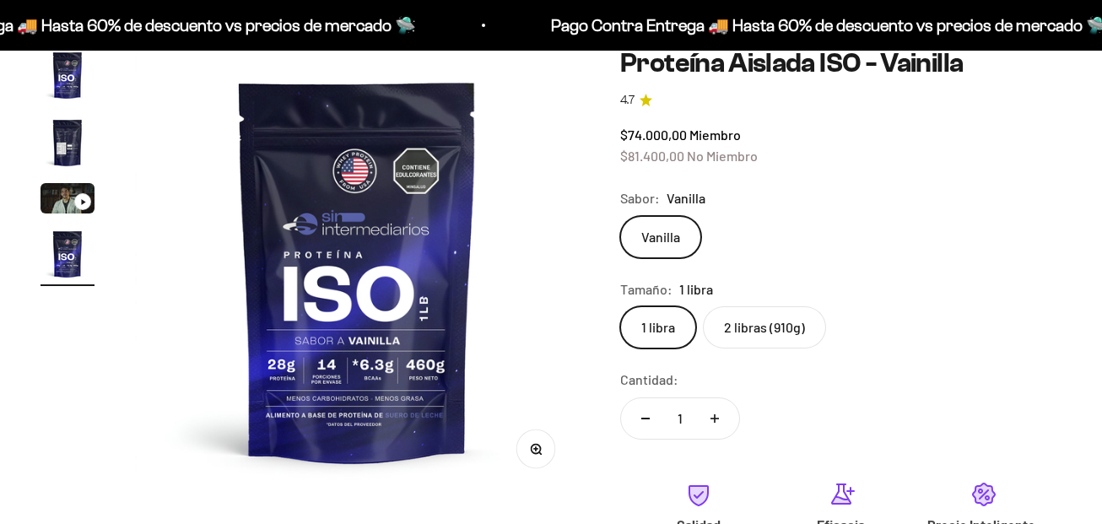
click at [781, 328] on label "2 libras (910g)" at bounding box center [764, 327] width 123 height 42
click at [620, 306] on input "2 libras (910g)" at bounding box center [619, 305] width 1 height 1
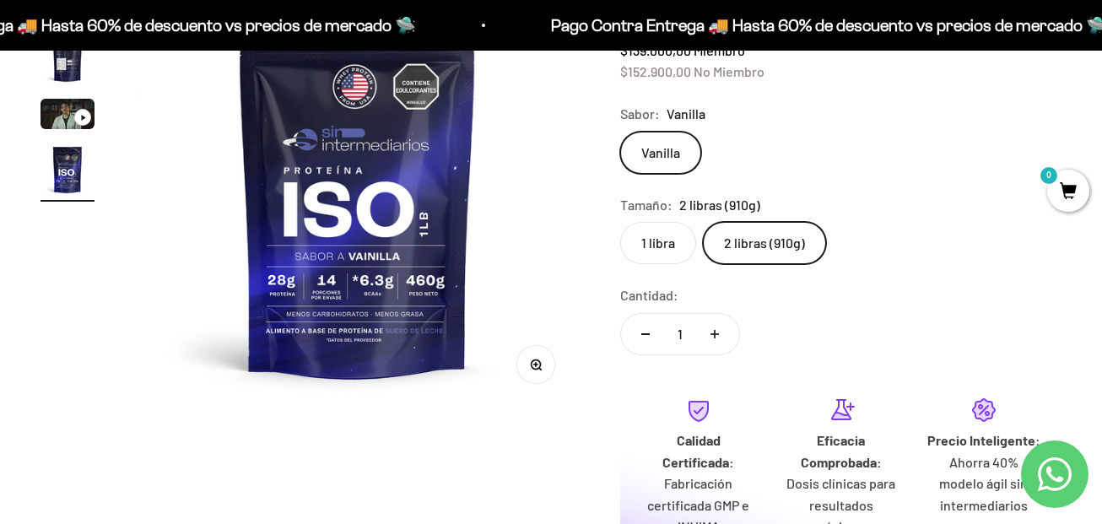
scroll to position [169, 0]
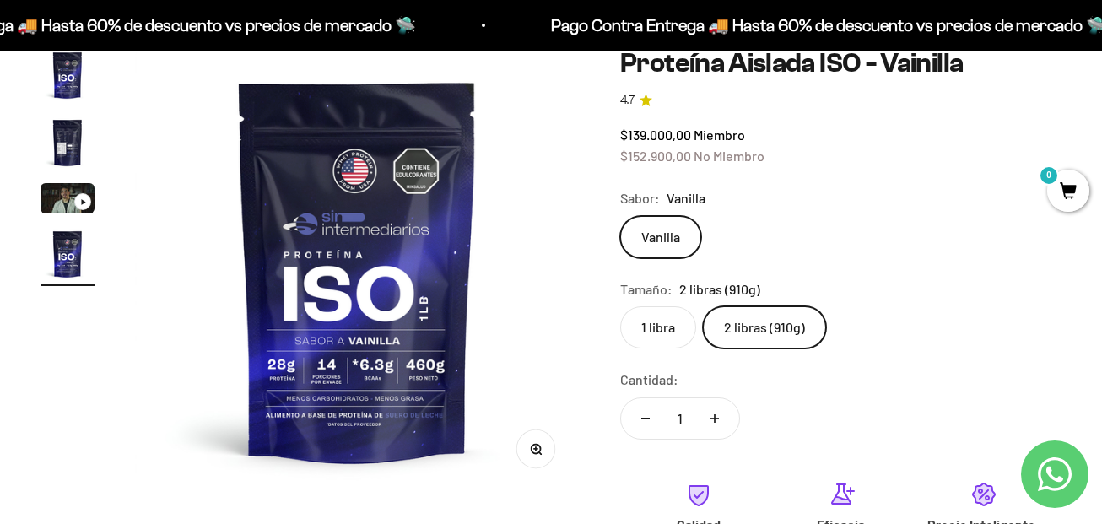
click at [787, 327] on label "2 libras (910g)" at bounding box center [764, 327] width 123 height 42
click at [620, 306] on input "2 libras (910g)" at bounding box center [619, 305] width 1 height 1
drag, startPoint x: 666, startPoint y: 331, endPoint x: 727, endPoint y: 333, distance: 60.8
click at [675, 329] on label "1 libra" at bounding box center [658, 327] width 76 height 42
click at [620, 306] on input "1 libra" at bounding box center [619, 305] width 1 height 1
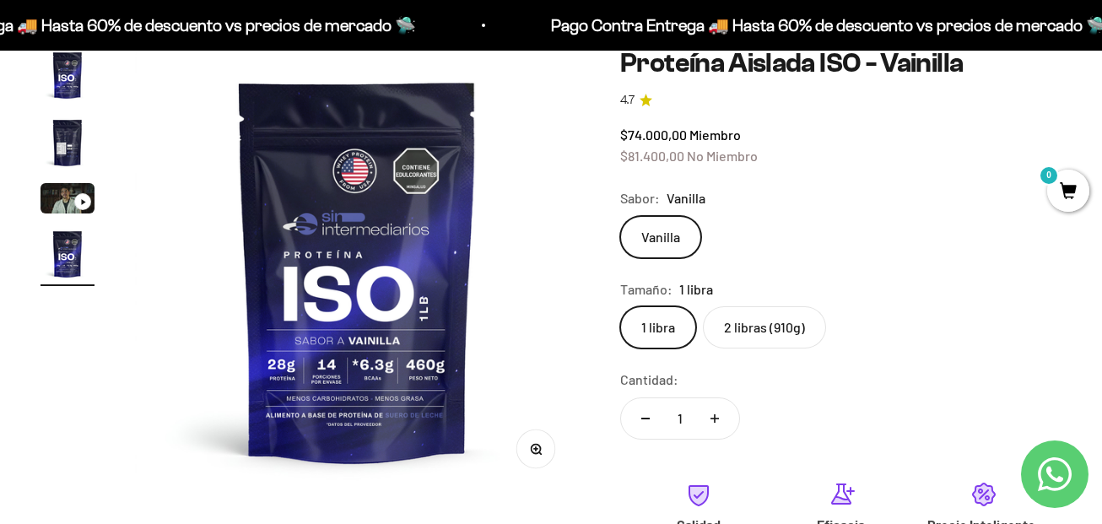
click at [748, 324] on label "2 libras (910g)" at bounding box center [764, 327] width 123 height 42
click at [620, 306] on input "2 libras (910g)" at bounding box center [619, 305] width 1 height 1
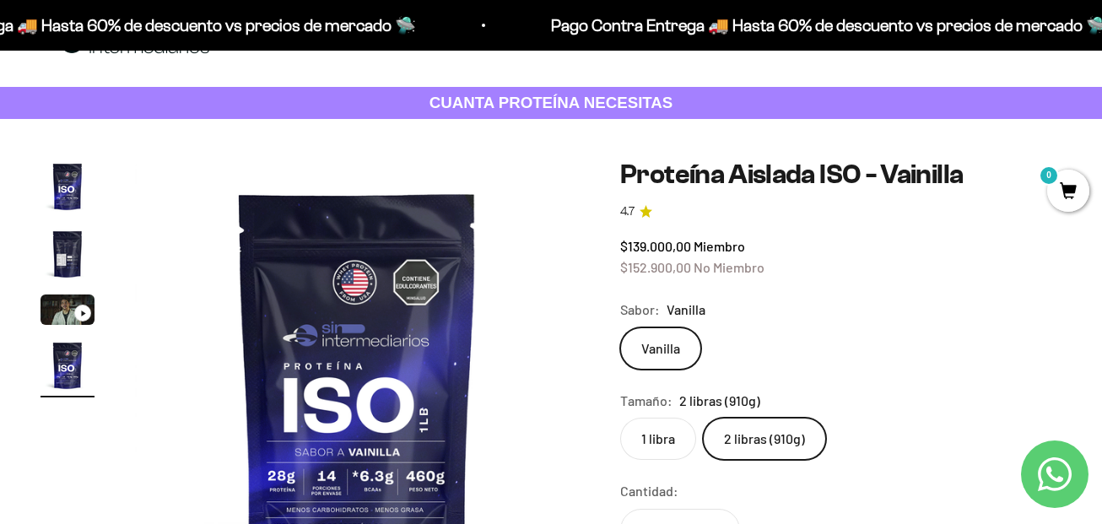
scroll to position [169, 0]
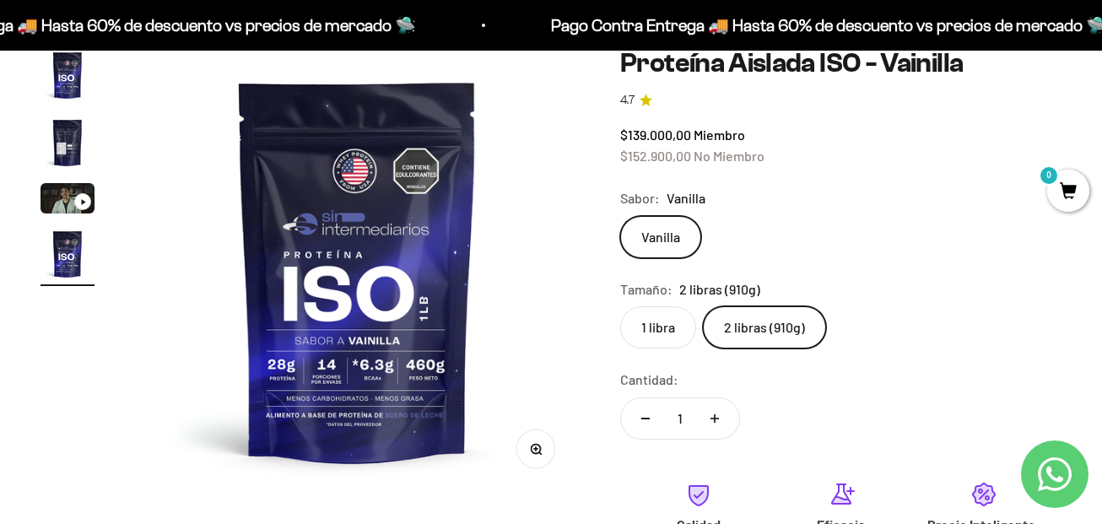
click at [713, 429] on button "Aumentar cantidad" at bounding box center [714, 418] width 49 height 40
type input "2"
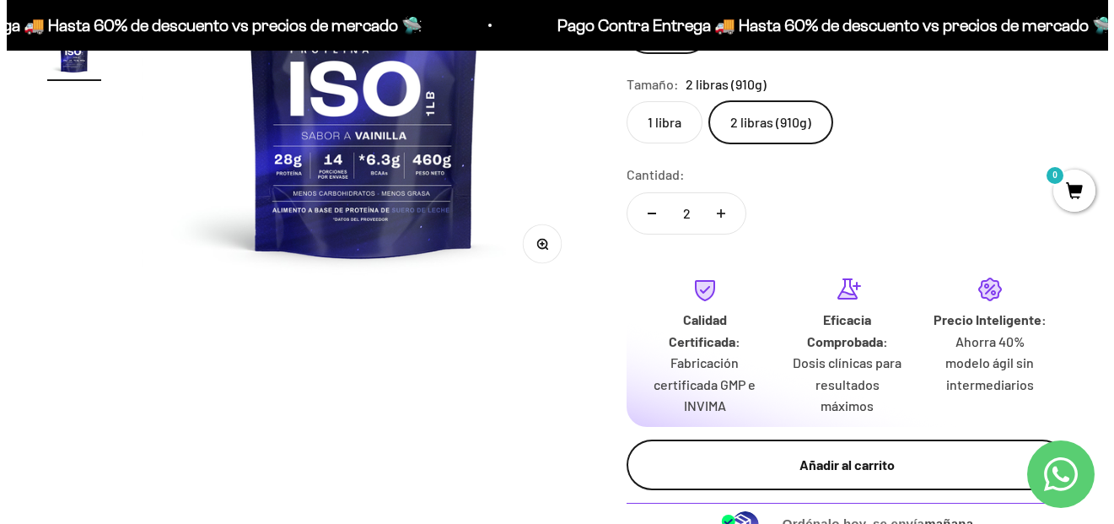
scroll to position [422, 0]
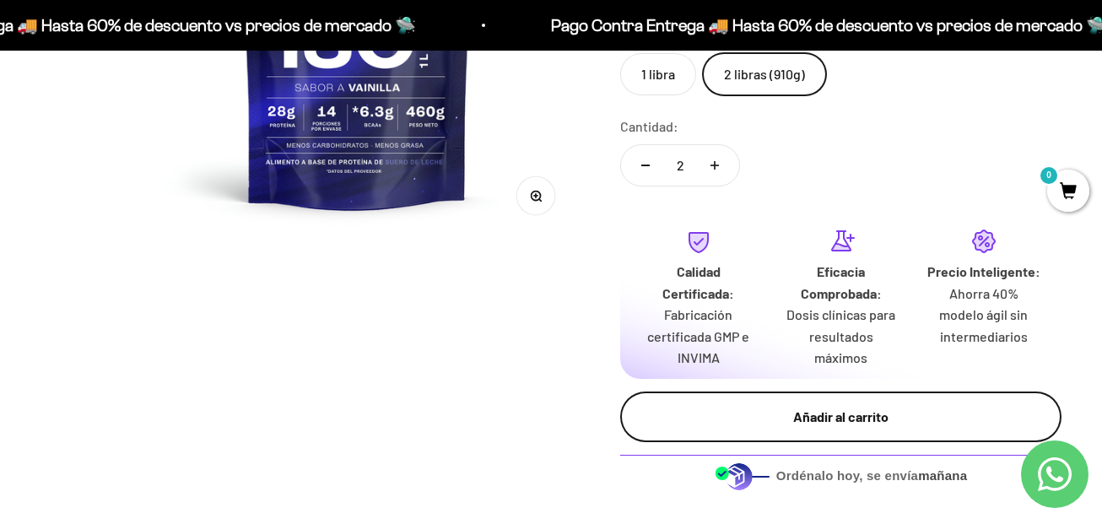
click at [847, 405] on button "Añadir al carrito" at bounding box center [840, 416] width 441 height 51
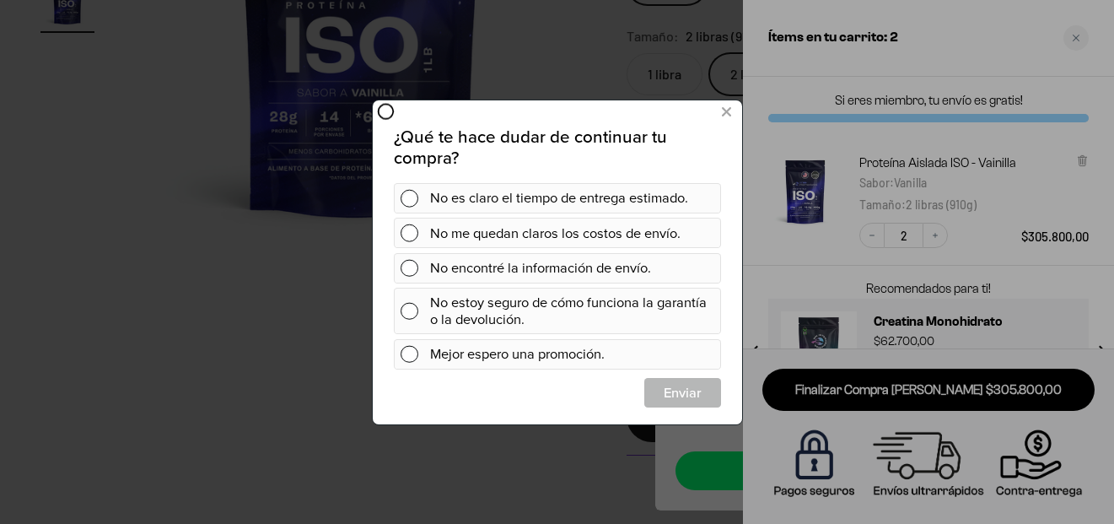
scroll to position [0, 0]
drag, startPoint x: 718, startPoint y: 112, endPoint x: 731, endPoint y: 109, distance: 13.9
click at [719, 112] on button at bounding box center [725, 112] width 31 height 28
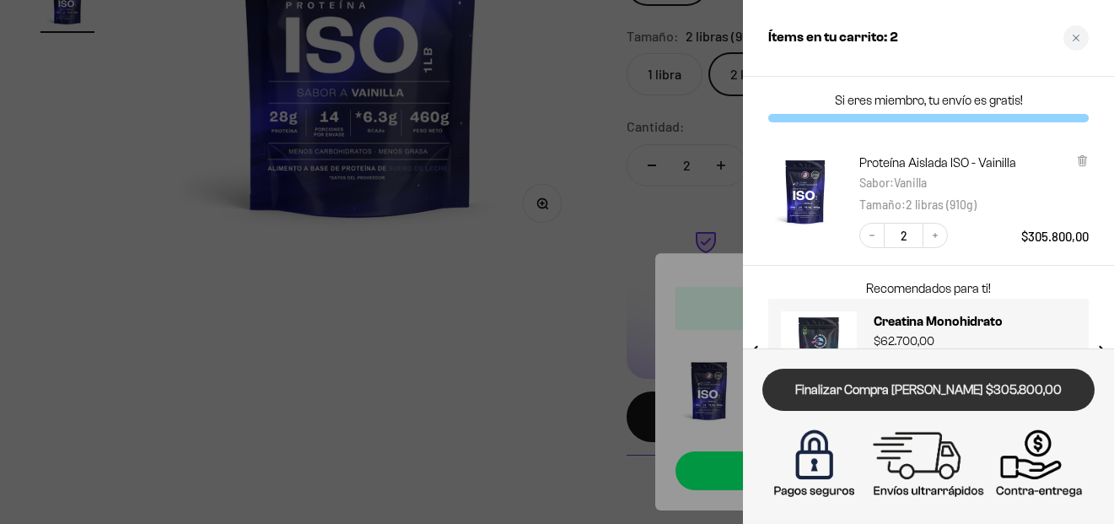
click at [965, 389] on link "Finalizar Compra [PERSON_NAME] $305.800,00" at bounding box center [929, 390] width 332 height 43
